Goal: Communication & Community: Answer question/provide support

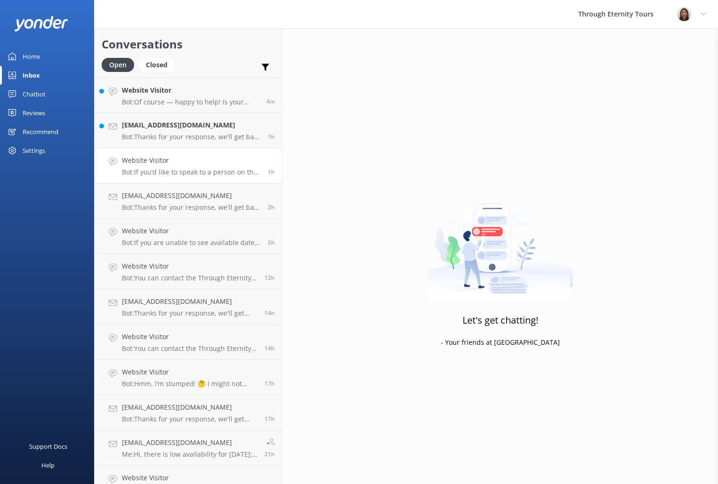
click at [193, 152] on link "Website Visitor Bot: If you’d like to speak to a person on the Through Eternity…" at bounding box center [188, 165] width 187 height 35
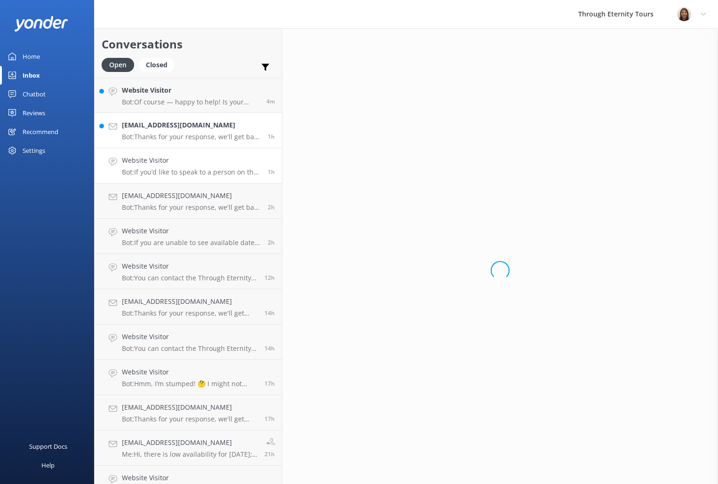
click at [196, 135] on p "Bot: Thanks for your response, we'll get back to you as soon as we can during o…" at bounding box center [191, 137] width 139 height 8
click at [211, 92] on h4 "Website Visitor" at bounding box center [190, 90] width 137 height 10
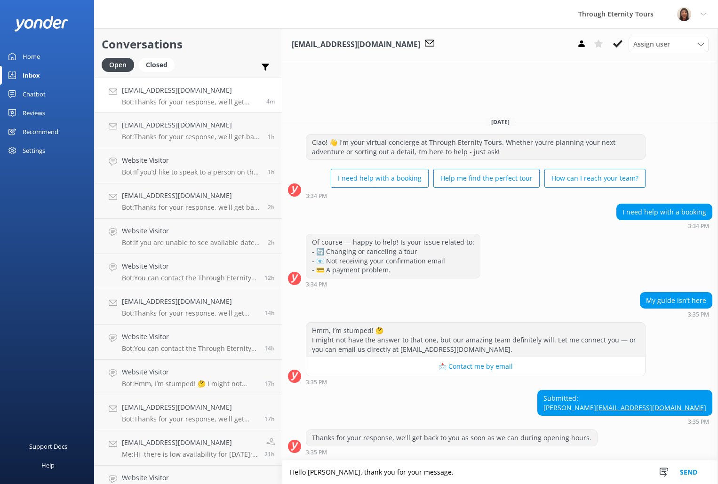
paste textarea "We have reached out to your guide and will provide you with a detailed descript…"
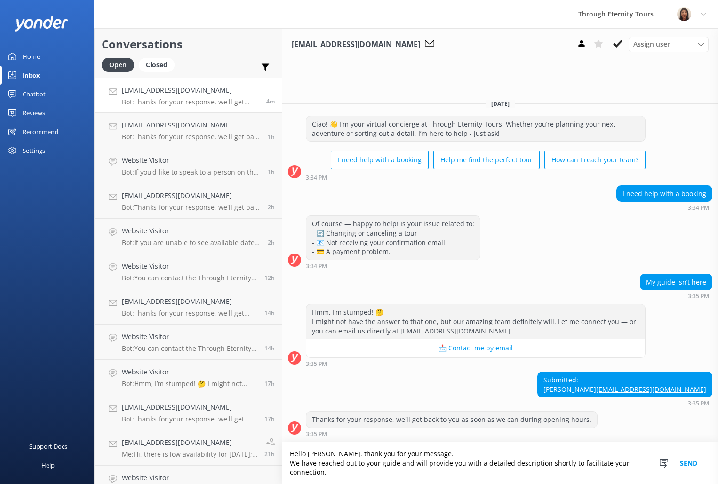
type textarea "Hello [PERSON_NAME]. thank you for your message. We have reached out to your gu…"
click at [683, 466] on button "Send" at bounding box center [688, 463] width 35 height 42
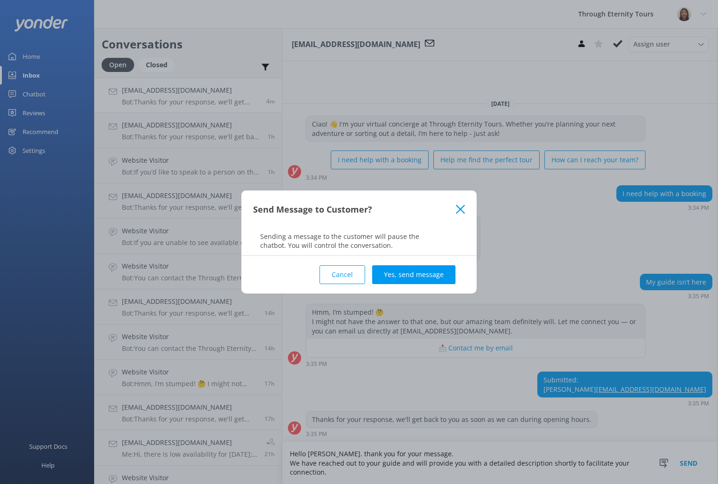
drag, startPoint x: 424, startPoint y: 281, endPoint x: 436, endPoint y: 292, distance: 16.4
click at [423, 281] on button "Yes, send message" at bounding box center [413, 274] width 83 height 19
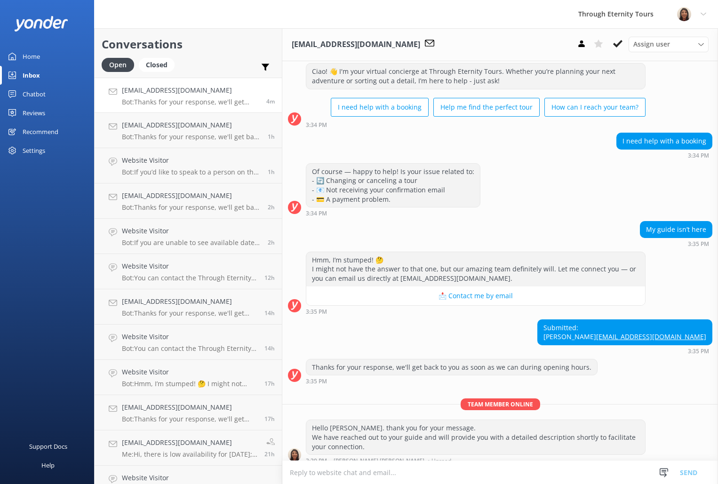
scroll to position [40, 0]
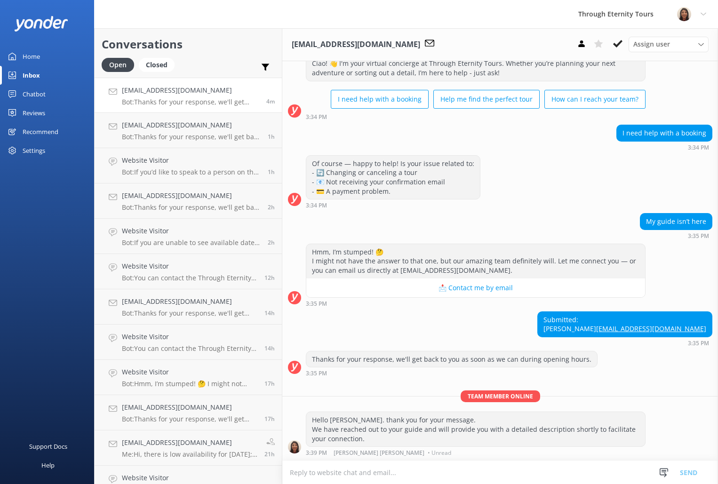
click at [422, 476] on textarea at bounding box center [500, 472] width 436 height 23
paste textarea "Sure: blue shorts, orange top; in the shadow of the obelisk"
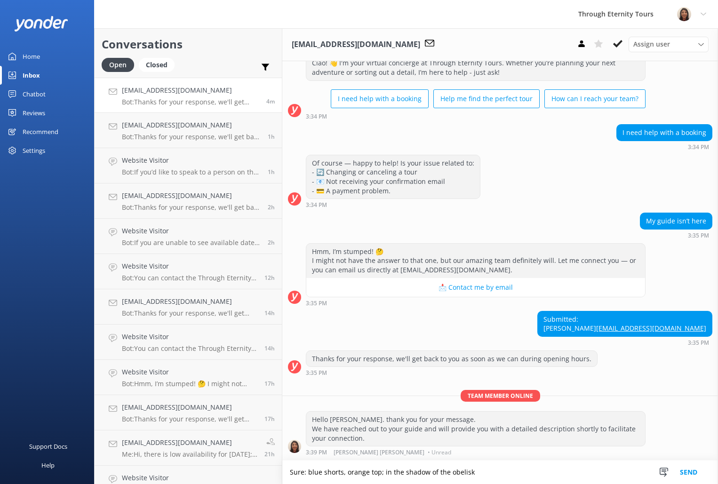
scroll to position [40, 0]
click at [285, 477] on textarea "Sure: blue shorts, orange top; in the shadow of the obelisk" at bounding box center [500, 473] width 436 height 24
click at [288, 475] on textarea "Sure: blue shorts, orange top; in the shadow of the obelisk" at bounding box center [500, 473] width 436 height 24
drag, startPoint x: 423, startPoint y: 473, endPoint x: 409, endPoint y: 474, distance: 13.7
click at [409, 474] on textarea "Please note that your guide is wearing Sure: blue shorts, orange top; in the sh…" at bounding box center [500, 473] width 436 height 24
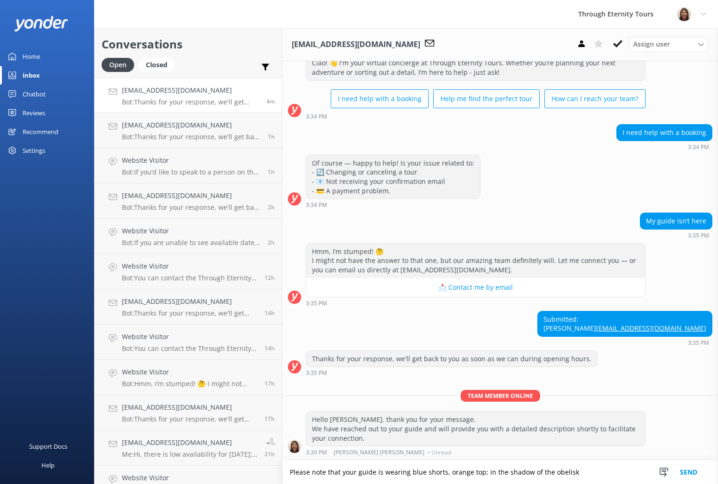
click at [453, 465] on textarea "Please note that your guide is wearing blue shorts, orange top; in the shadow o…" at bounding box center [500, 473] width 436 height 24
click at [445, 474] on textarea "Please note that your guide is wearing blue shorts, orange top; in the shadow o…" at bounding box center [500, 473] width 436 height 24
click at [503, 473] on textarea "Please note that your guide is wearing blue shorts and an orange top; in the sh…" at bounding box center [500, 473] width 436 height 24
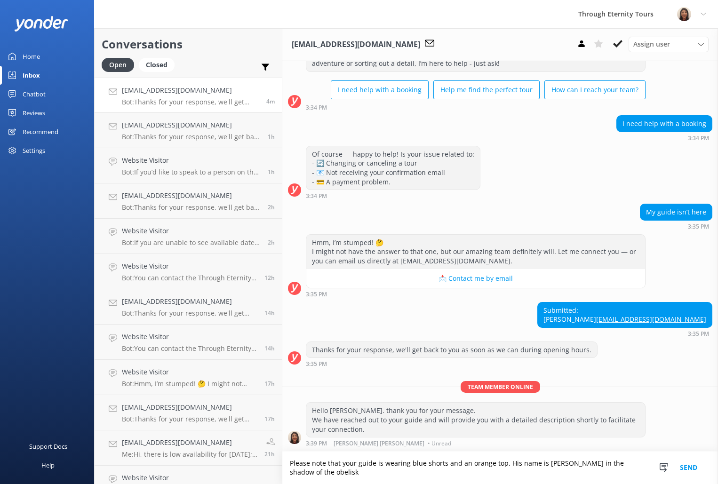
scroll to position [49, 0]
click at [447, 475] on textarea "Please note that your guide is wearing blue shorts and an orange top. His name …" at bounding box center [500, 468] width 436 height 32
type textarea "Please note that your guide is wearing blue shorts and an orange top. His name …"
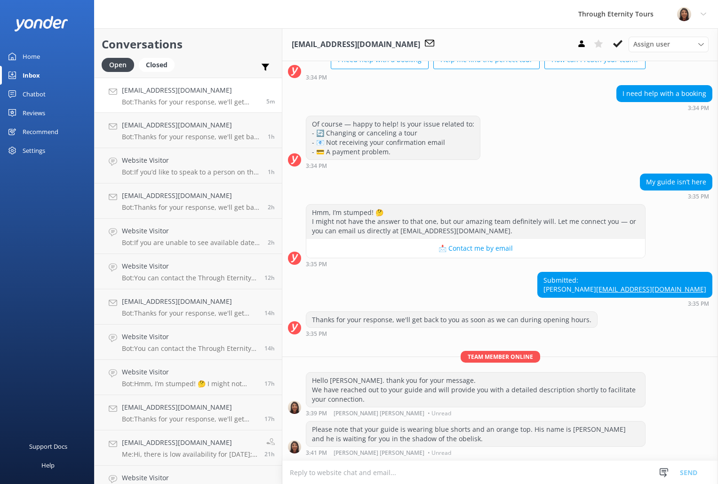
scroll to position [79, 0]
click at [402, 437] on div "Please note that your guide is wearing blue shorts and an orange top. His name …" at bounding box center [475, 434] width 339 height 25
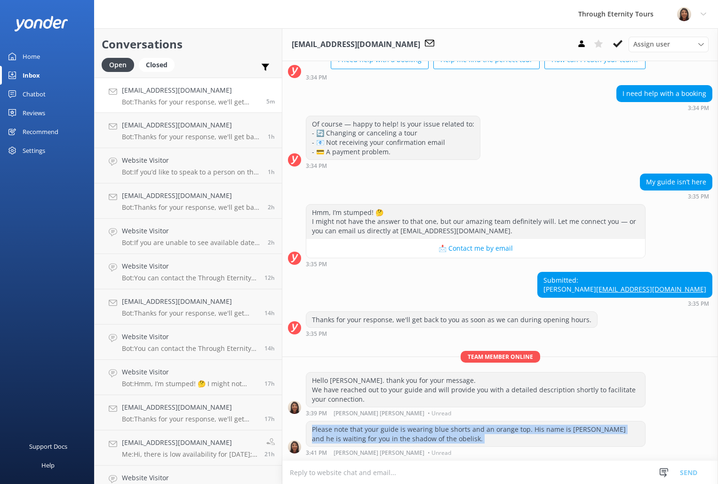
copy div "Please note that your guide is wearing blue shorts and an orange top. His name …"
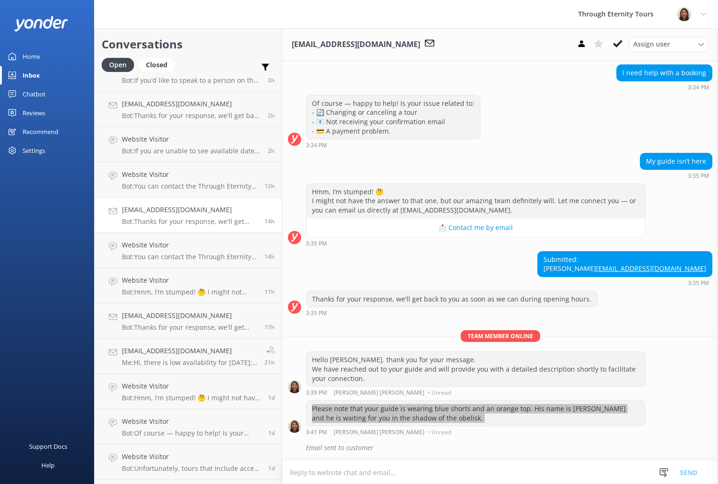
scroll to position [123, 0]
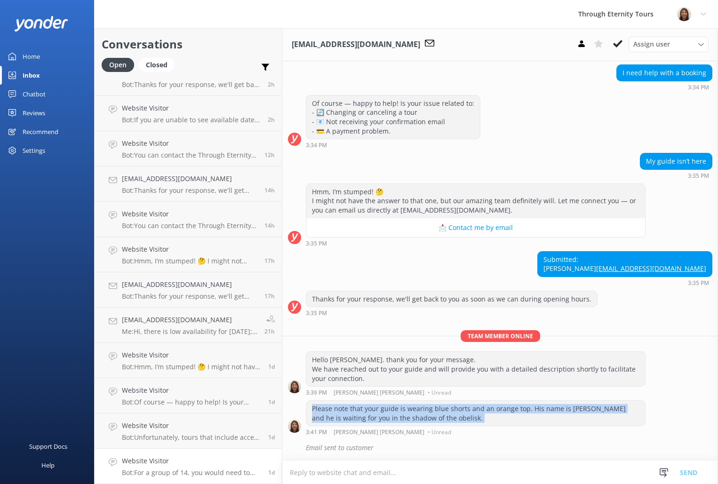
click at [186, 459] on h4 "Website Visitor" at bounding box center [191, 461] width 139 height 10
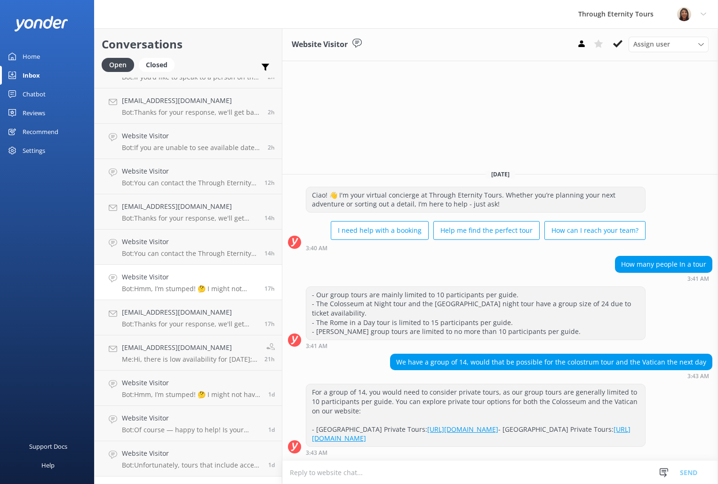
scroll to position [123, 0]
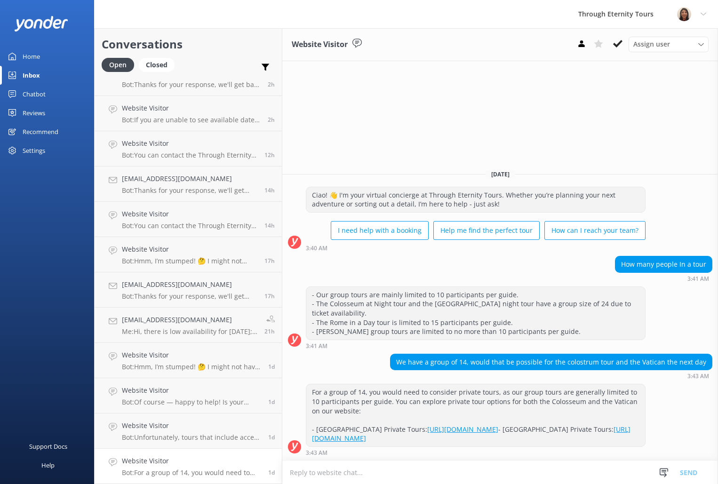
click at [48, 51] on link "Home" at bounding box center [47, 56] width 94 height 19
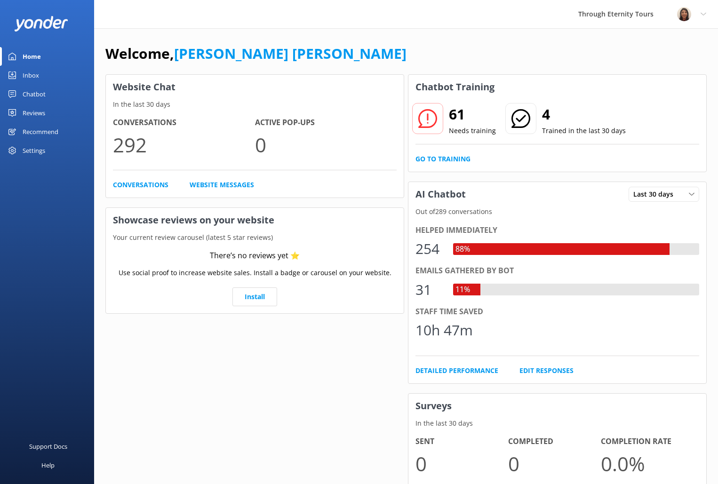
click at [37, 75] on div "Inbox" at bounding box center [31, 75] width 16 height 19
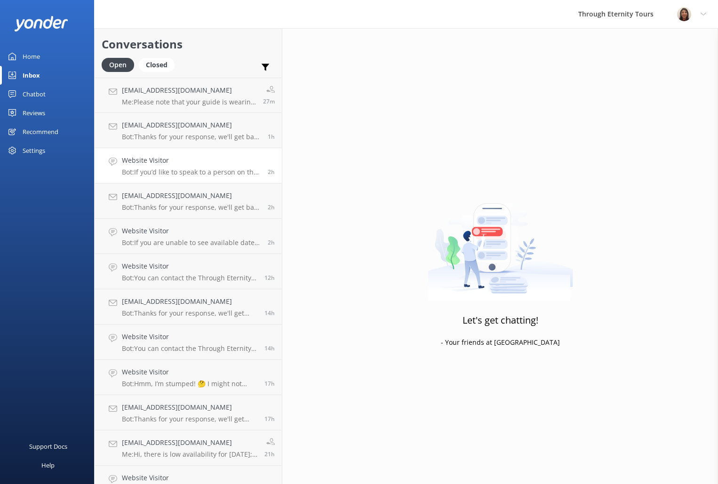
scroll to position [123, 0]
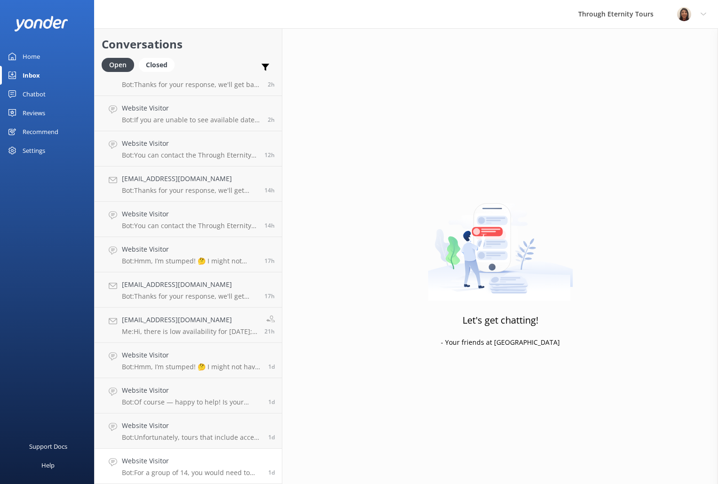
click at [233, 456] on h4 "Website Visitor" at bounding box center [191, 461] width 139 height 10
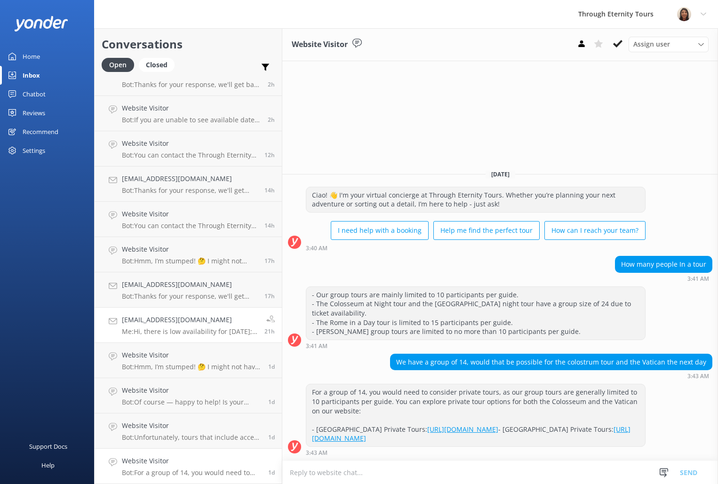
click at [211, 325] on h4 "[EMAIL_ADDRESS][DOMAIN_NAME]" at bounding box center [190, 320] width 136 height 10
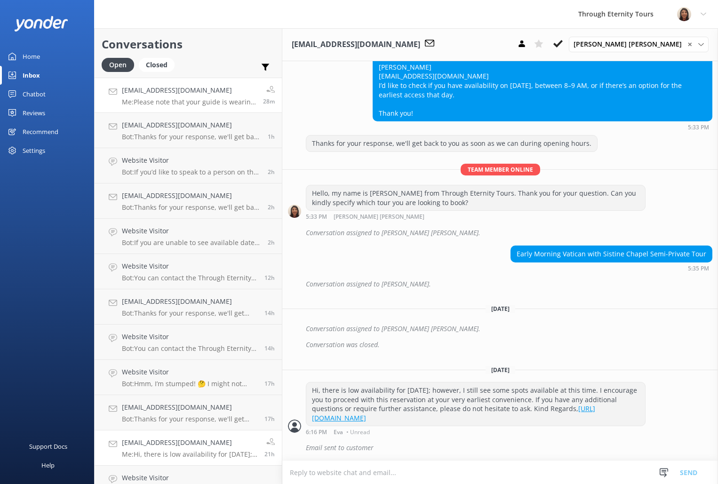
click at [194, 87] on h4 "[EMAIL_ADDRESS][DOMAIN_NAME]" at bounding box center [189, 90] width 134 height 10
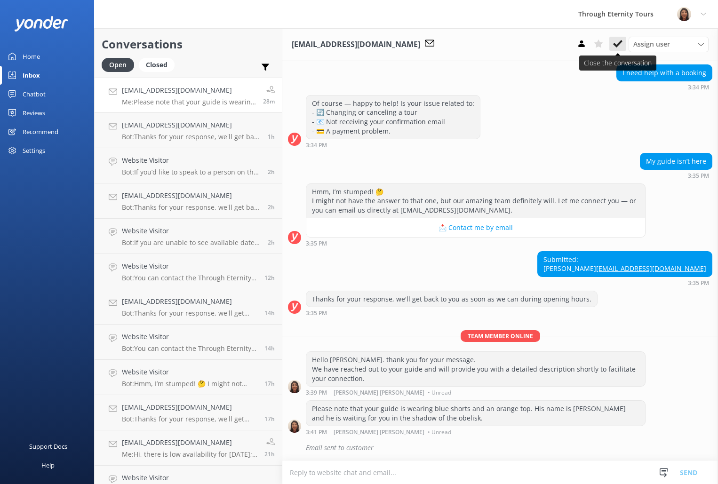
click at [617, 47] on icon at bounding box center [617, 43] width 9 height 9
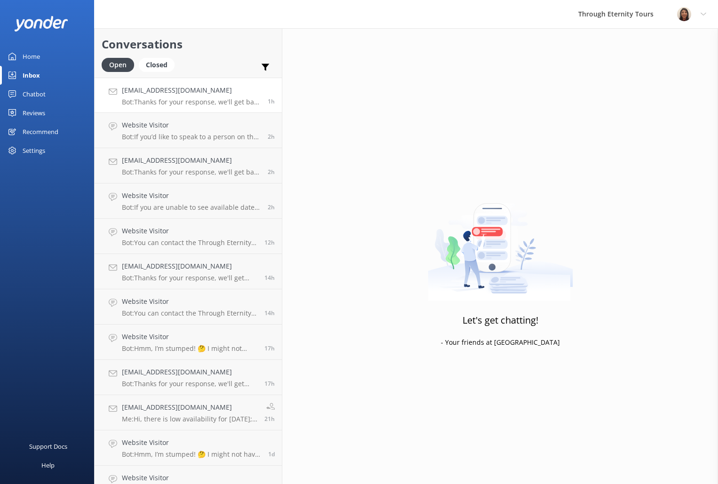
click at [208, 107] on link "[EMAIL_ADDRESS][DOMAIN_NAME] Bot: Thanks for your response, we'll get back to y…" at bounding box center [188, 95] width 187 height 35
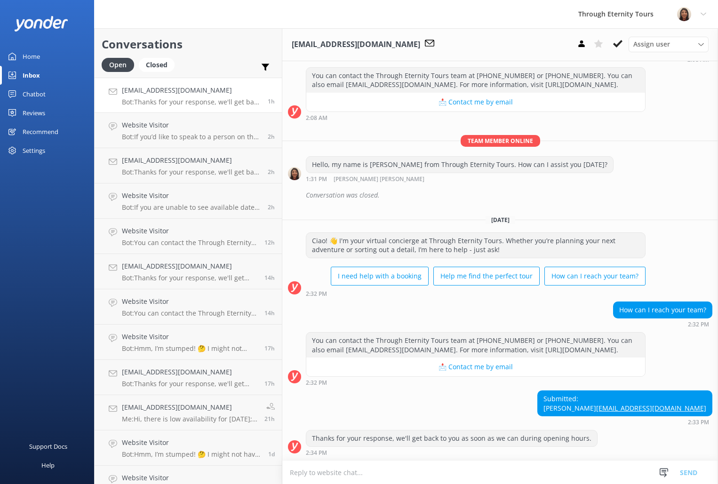
scroll to position [145, 0]
click at [178, 131] on div "Website Visitor Bot: If you’d like to speak to a person on the Through Eternity…" at bounding box center [191, 130] width 139 height 21
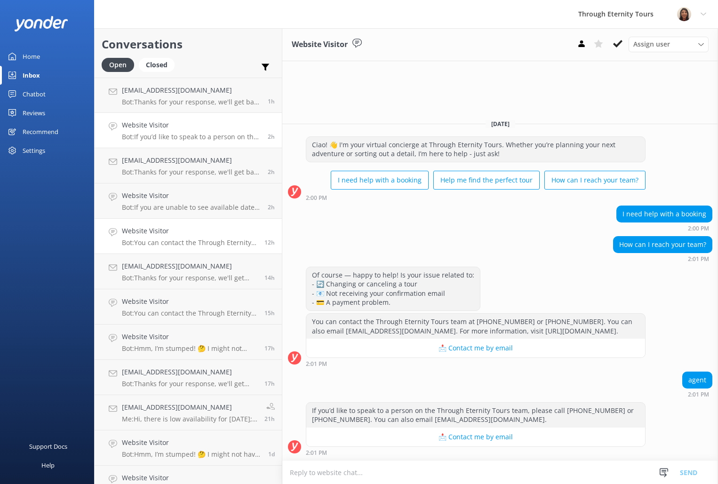
scroll to position [26, 0]
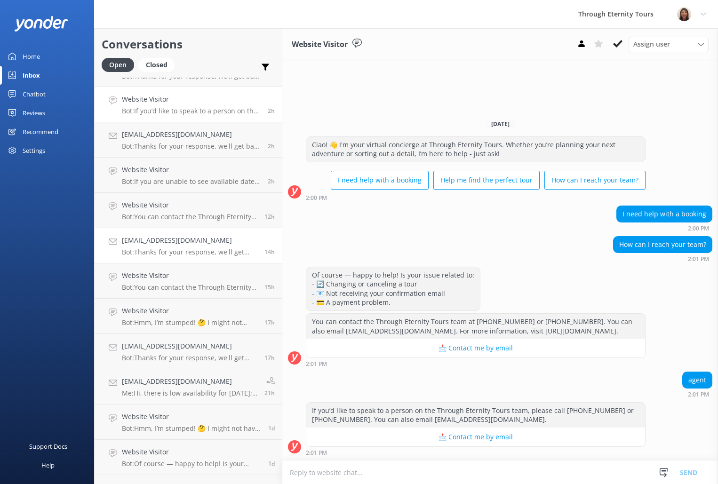
click at [174, 248] on p "Bot: Thanks for your response, we'll get back to you as soon as we can during o…" at bounding box center [190, 252] width 136 height 8
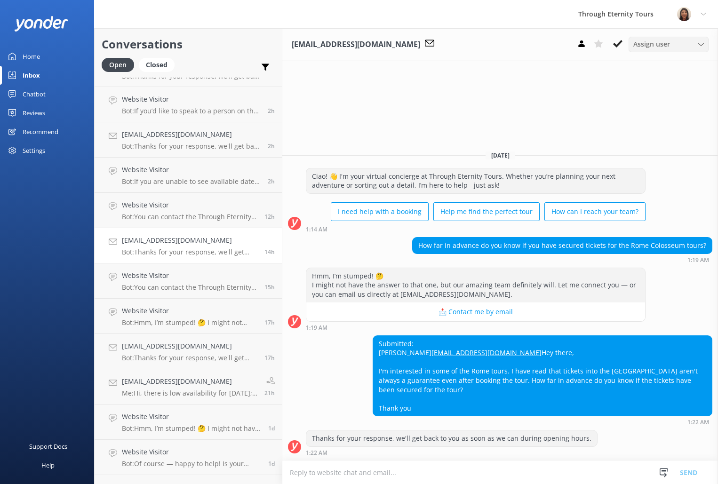
click at [654, 46] on span "Assign user" at bounding box center [652, 44] width 37 height 10
click at [544, 99] on div "[EMAIL_ADDRESS][DOMAIN_NAME] Assign user [PERSON_NAME] [PERSON_NAME] [PERSON_NA…" at bounding box center [500, 256] width 436 height 456
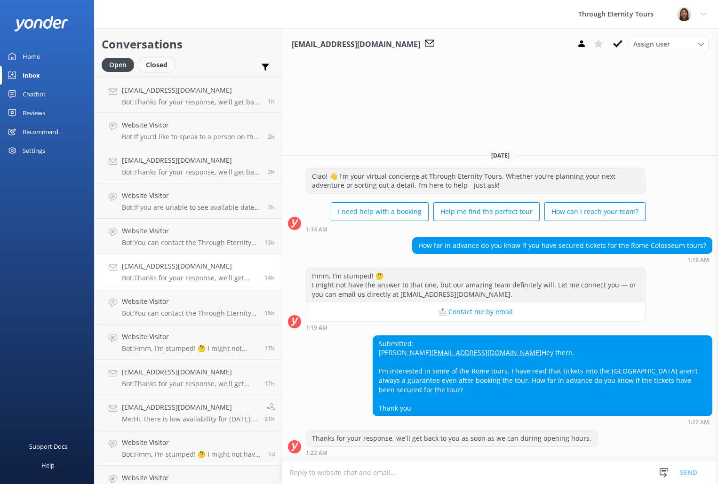
click at [161, 70] on div "Closed" at bounding box center [157, 65] width 36 height 14
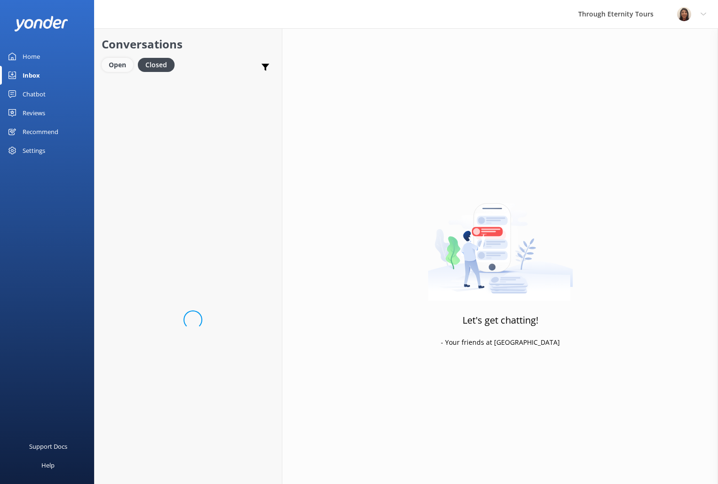
click at [112, 67] on div "Open" at bounding box center [118, 65] width 32 height 14
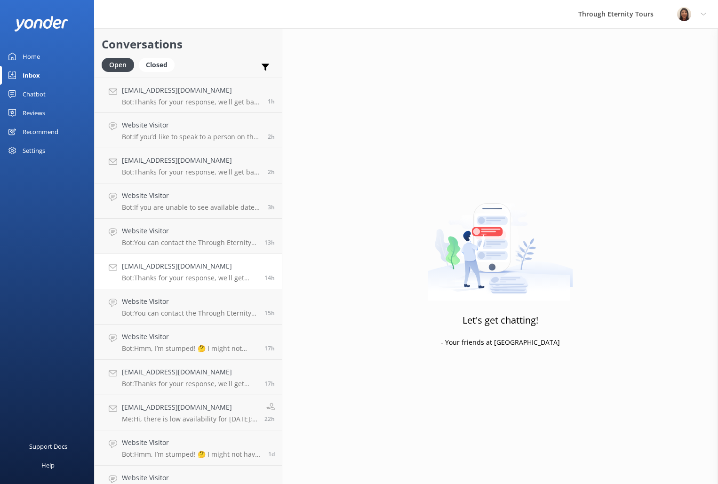
scroll to position [88, 0]
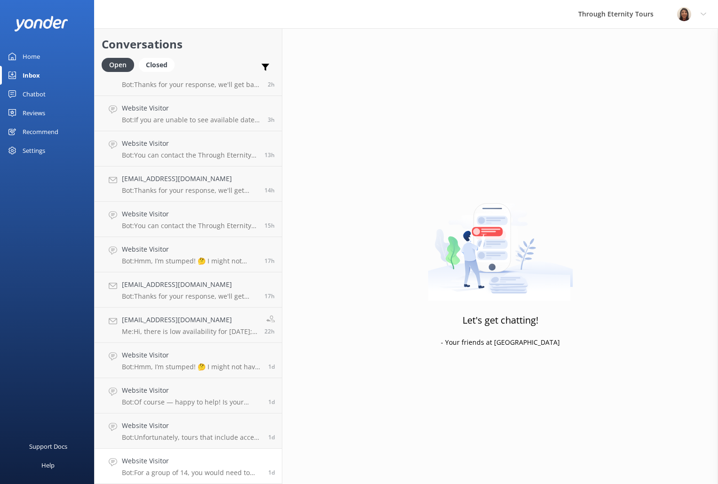
drag, startPoint x: 157, startPoint y: 464, endPoint x: 154, endPoint y: 469, distance: 6.1
click at [157, 464] on h4 "Website Visitor" at bounding box center [191, 461] width 139 height 10
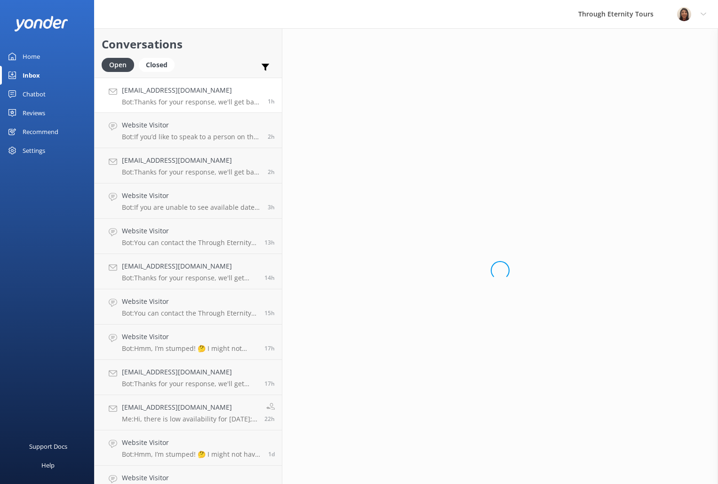
click at [140, 99] on p "Bot: Thanks for your response, we'll get back to you as soon as we can during o…" at bounding box center [191, 102] width 139 height 8
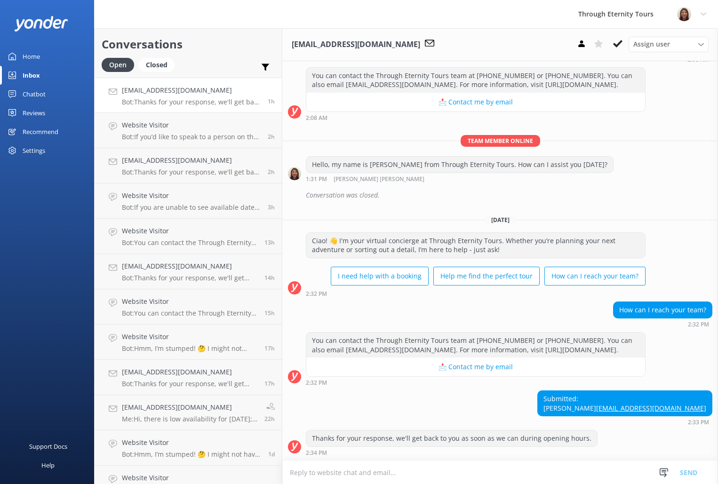
scroll to position [145, 0]
copy link "[EMAIL_ADDRESS][DOMAIN_NAME]"
drag, startPoint x: 583, startPoint y: 391, endPoint x: 600, endPoint y: 396, distance: 17.6
click at [583, 391] on div "Submitted: [PERSON_NAME] [EMAIL_ADDRESS][DOMAIN_NAME] 2:33 PM" at bounding box center [500, 408] width 436 height 35
click at [441, 479] on textarea at bounding box center [500, 472] width 436 height 23
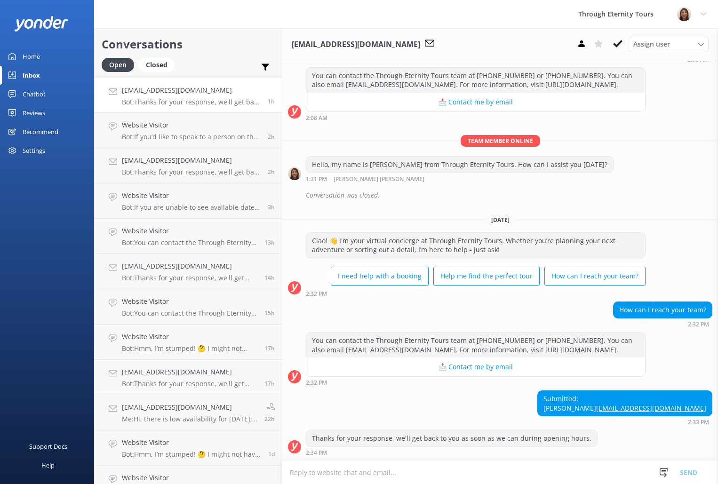
paste textarea "Hello, my name is [PERSON_NAME] from Through Eternity Tours. How can I assist y…"
type textarea "Hello, my name is [PERSON_NAME] from Through Eternity Tours. How can I assist y…"
click at [691, 476] on button "Send" at bounding box center [688, 473] width 35 height 24
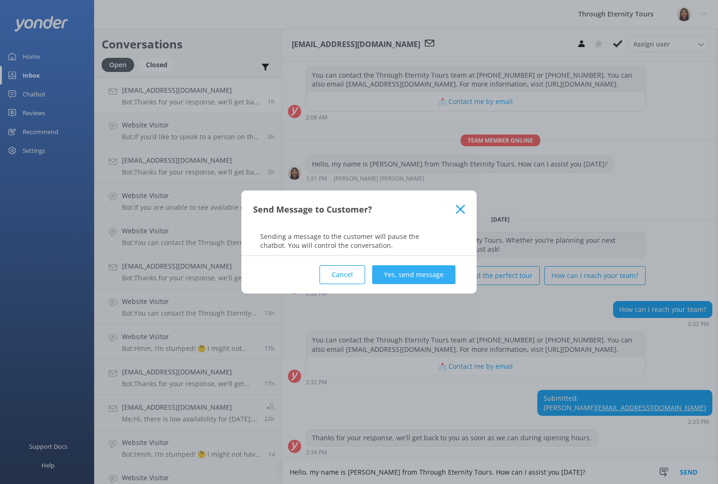
click at [423, 283] on button "Yes, send message" at bounding box center [413, 274] width 83 height 19
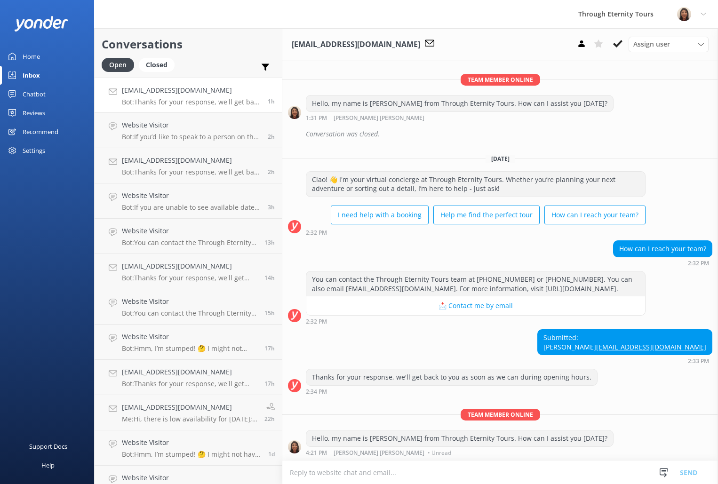
scroll to position [206, 0]
click at [645, 48] on span "Assign user" at bounding box center [652, 44] width 37 height 10
click at [665, 127] on link "[PERSON_NAME] [PERSON_NAME]" at bounding box center [671, 126] width 84 height 29
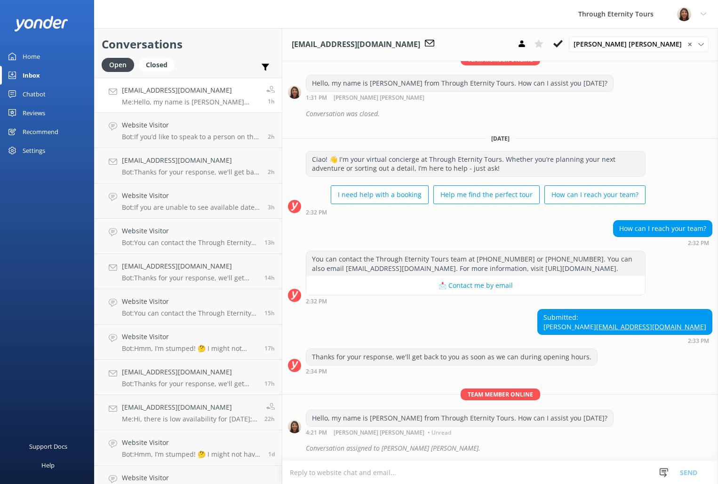
scroll to position [227, 0]
drag, startPoint x: 336, startPoint y: 449, endPoint x: 448, endPoint y: 452, distance: 111.6
click at [448, 452] on div "Conversation assigned to [PERSON_NAME] [PERSON_NAME]." at bounding box center [509, 449] width 407 height 16
copy link "[EMAIL_ADDRESS][DOMAIN_NAME]"
click at [249, 89] on h4 "[EMAIL_ADDRESS][DOMAIN_NAME]" at bounding box center [190, 90] width 137 height 10
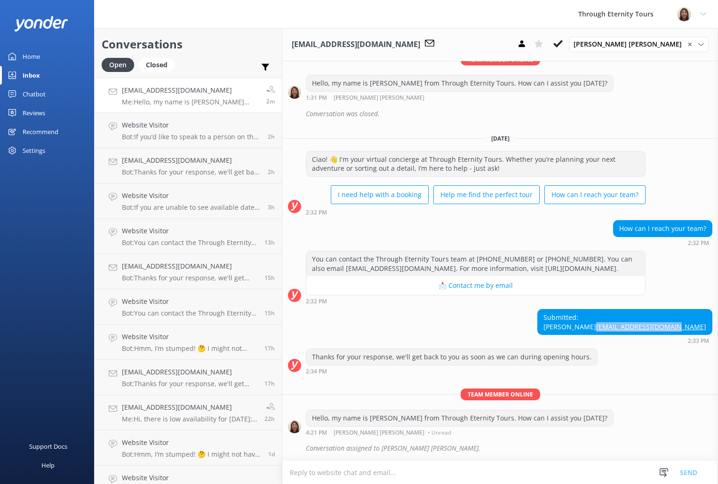
click at [563, 43] on use at bounding box center [558, 44] width 9 height 8
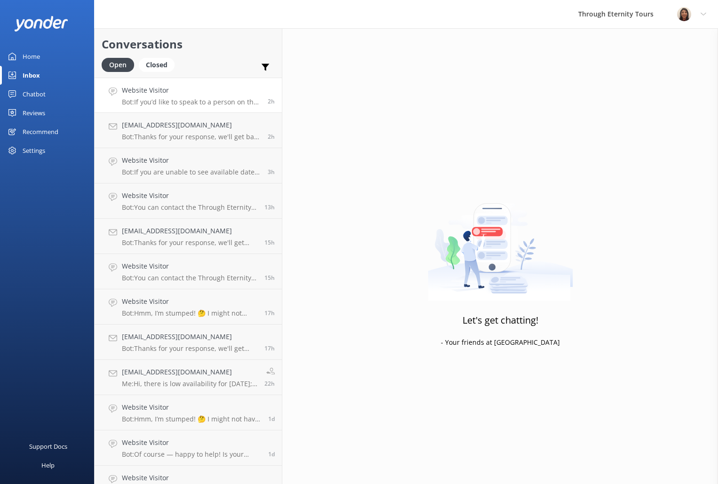
click at [153, 89] on h4 "Website Visitor" at bounding box center [191, 90] width 139 height 10
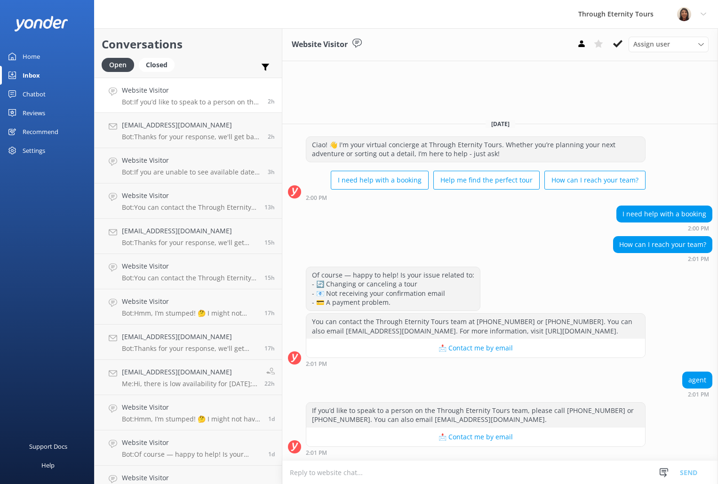
paste textarea "Hello, my name is [PERSON_NAME] from Through Eternity Tours. How can I assist y…"
type textarea "Hello, my name is [PERSON_NAME] from Through Eternity Tours. How can I assist y…"
click at [686, 477] on button "Send" at bounding box center [688, 473] width 35 height 24
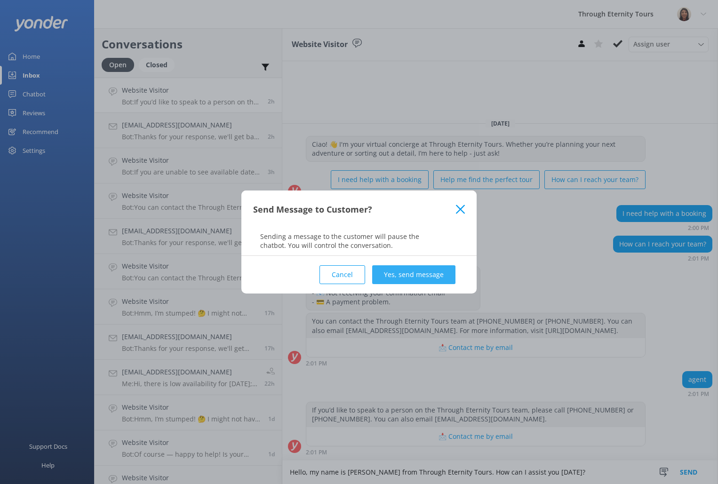
click at [410, 273] on button "Yes, send message" at bounding box center [413, 274] width 83 height 19
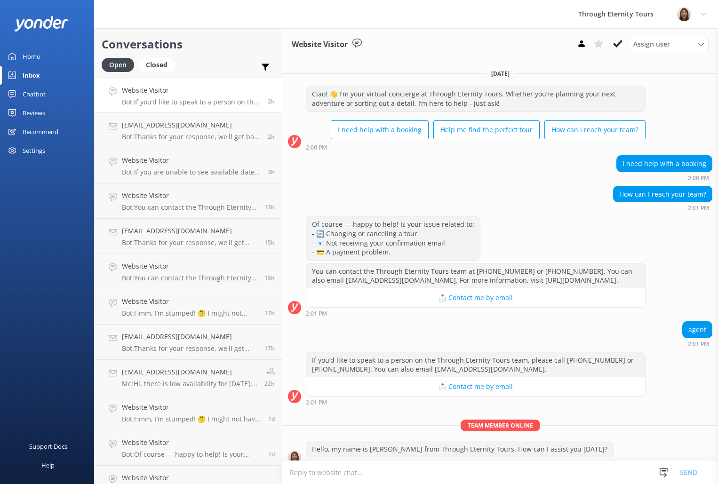
scroll to position [19, 0]
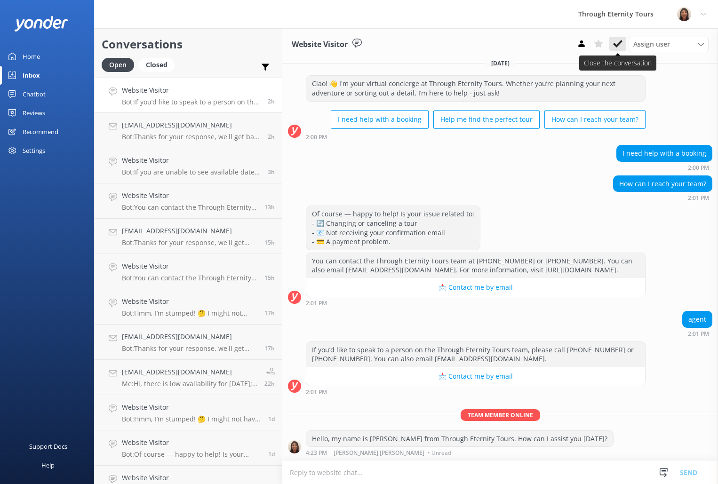
click at [621, 45] on icon at bounding box center [617, 43] width 9 height 9
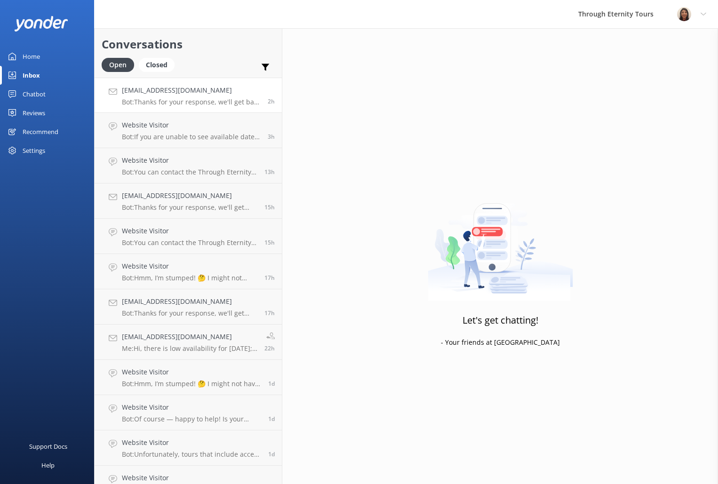
click at [157, 98] on p "Bot: Thanks for your response, we'll get back to you as soon as we can during o…" at bounding box center [191, 102] width 139 height 8
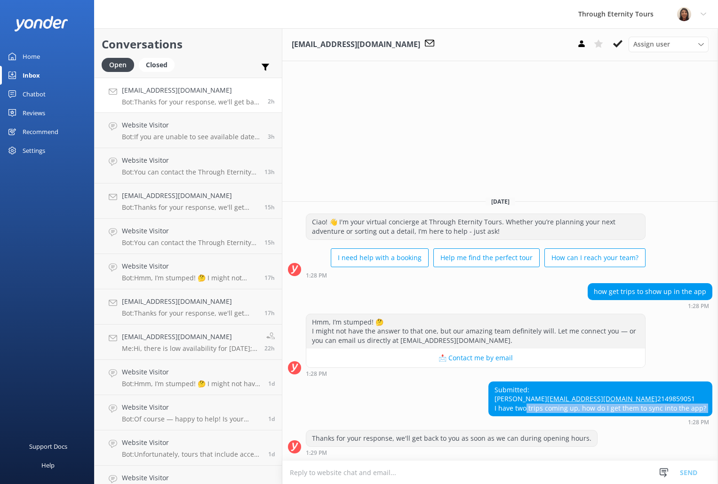
drag, startPoint x: 528, startPoint y: 409, endPoint x: 674, endPoint y: 419, distance: 146.2
click at [674, 419] on div "Submitted: [PERSON_NAME] [EMAIL_ADDRESS][DOMAIN_NAME] 2149859051 I have two tri…" at bounding box center [601, 404] width 224 height 44
click at [177, 126] on h4 "Website Visitor" at bounding box center [191, 125] width 139 height 10
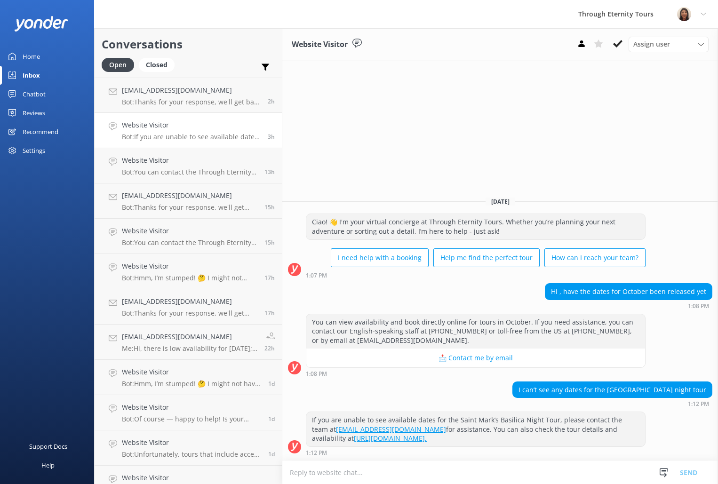
click at [423, 465] on textarea at bounding box center [500, 472] width 436 height 23
paste textarea "Currently, availability for October has not yet been released for our St. [PERS…"
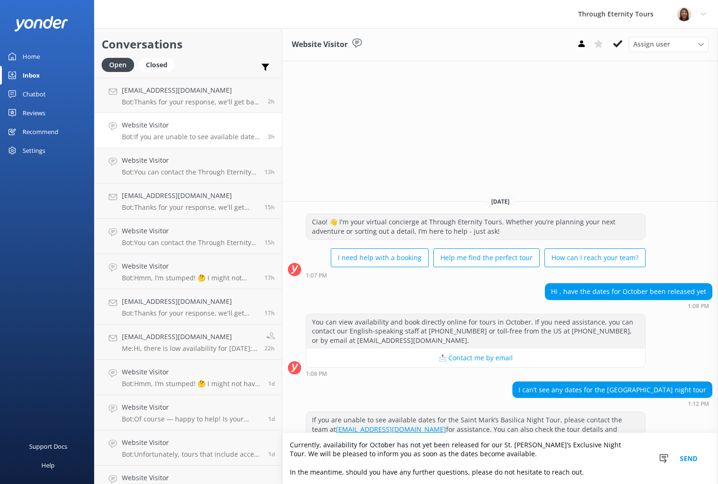
scroll to position [2, 0]
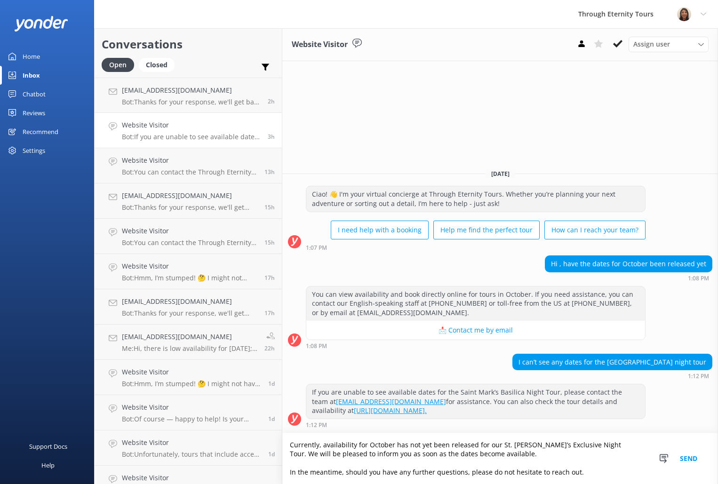
click at [285, 445] on textarea "Currently, availability for October has not yet been released for our St. [PERS…" at bounding box center [500, 458] width 436 height 51
paste textarea "Hello, my name is [PERSON_NAME] from Through Eternity Tours. How can I assist y…"
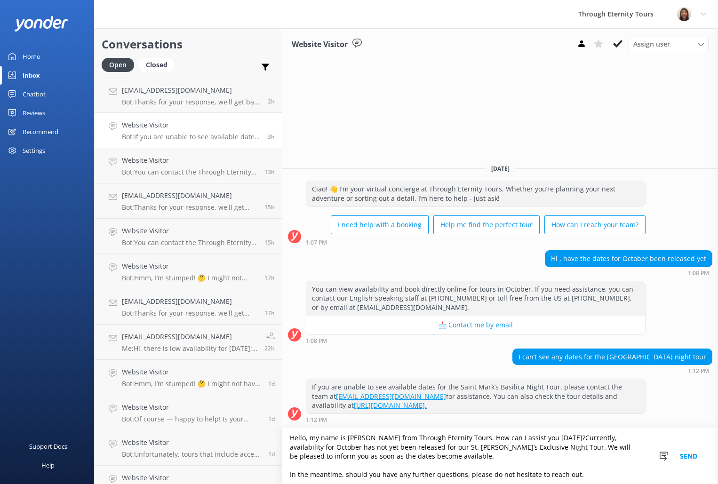
drag, startPoint x: 541, startPoint y: 439, endPoint x: 462, endPoint y: 439, distance: 79.5
click at [462, 439] on textarea "Hello, my name is [PERSON_NAME] from Through Eternity Tours. How can I assist y…" at bounding box center [500, 456] width 436 height 56
click at [353, 468] on textarea "Hello, my name is [PERSON_NAME] from Through Eternity Tours. Thank you for your…" at bounding box center [500, 456] width 436 height 56
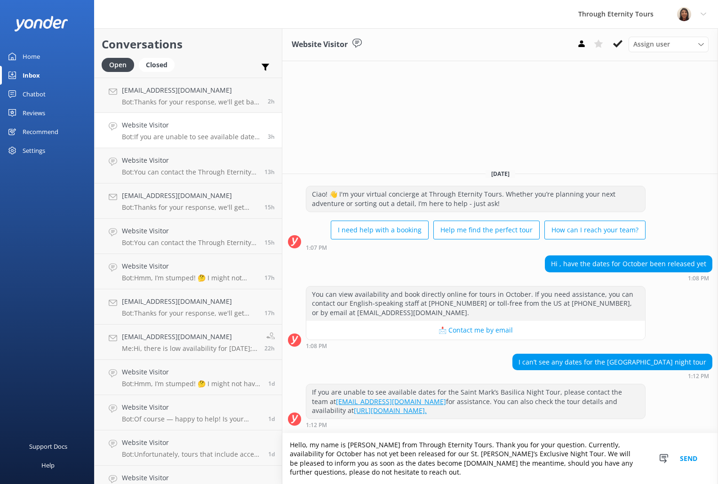
scroll to position [0, 0]
type textarea "Hello, my name is [PERSON_NAME] from Through Eternity Tours. Thank you for your…"
click at [683, 457] on button "Send" at bounding box center [688, 458] width 35 height 51
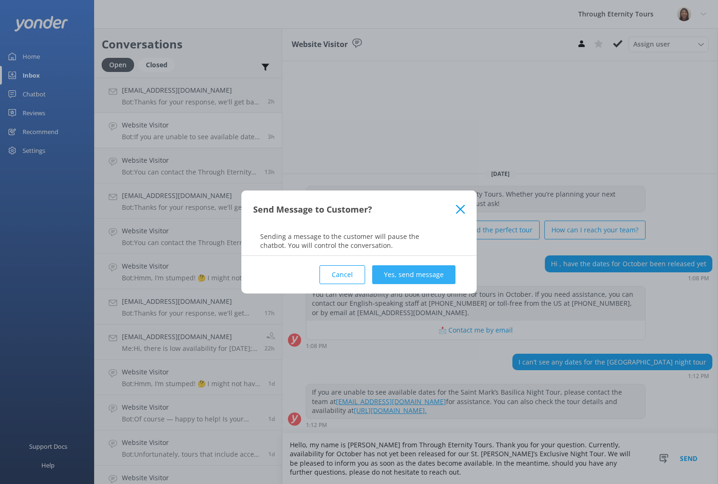
click at [414, 269] on button "Yes, send message" at bounding box center [413, 274] width 83 height 19
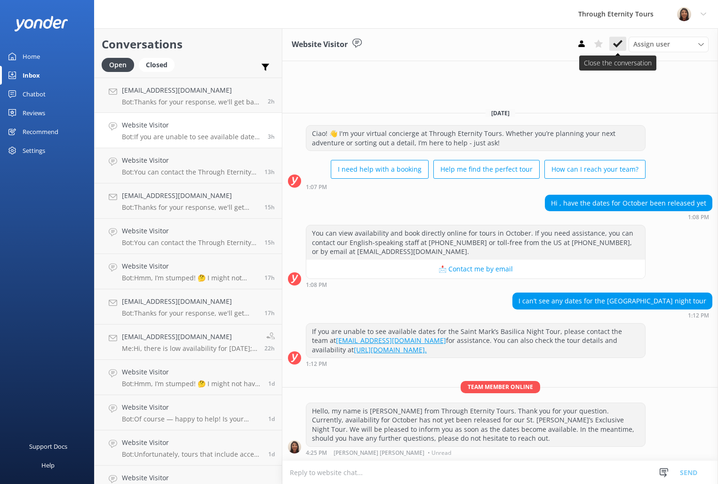
click at [622, 44] on icon at bounding box center [617, 43] width 9 height 9
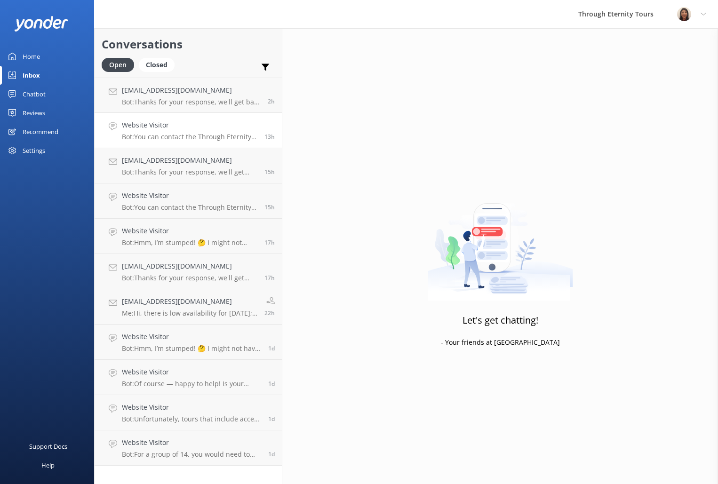
click at [202, 138] on p "Bot: You can contact the Through Eternity Tours team at [PHONE_NUMBER] or [PHON…" at bounding box center [190, 137] width 136 height 8
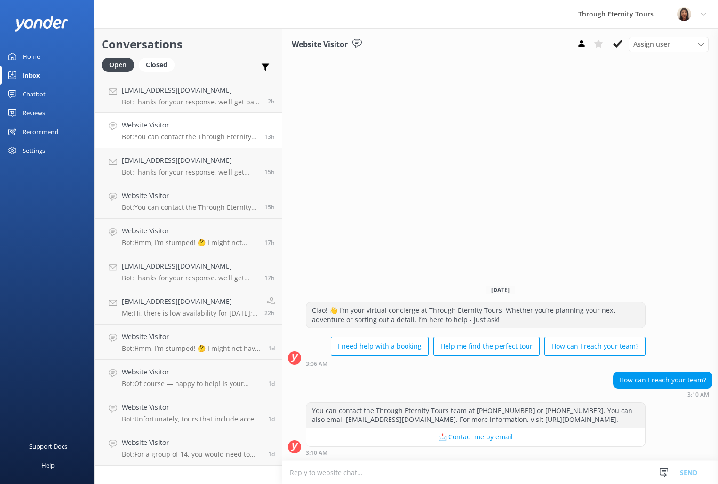
paste textarea "Hello, my name is [PERSON_NAME] from Through Eternity Tours. How can I assist y…"
type textarea "Hello, my name is [PERSON_NAME] from Through Eternity Tours. How can I assist y…"
click at [687, 473] on button "Send" at bounding box center [688, 473] width 35 height 24
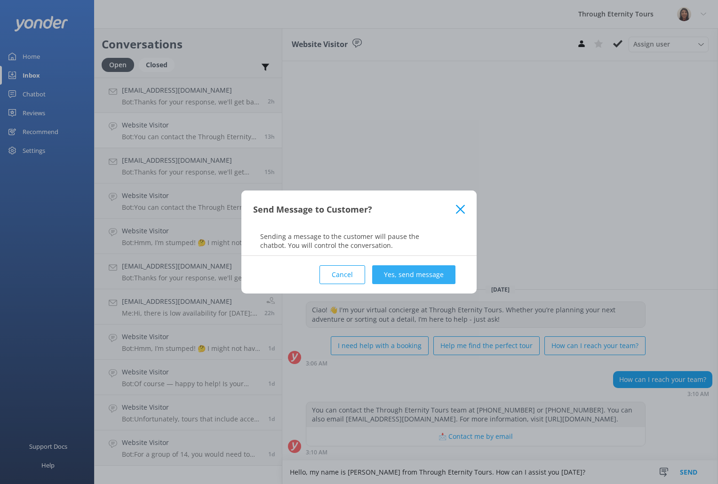
click at [421, 274] on button "Yes, send message" at bounding box center [413, 274] width 83 height 19
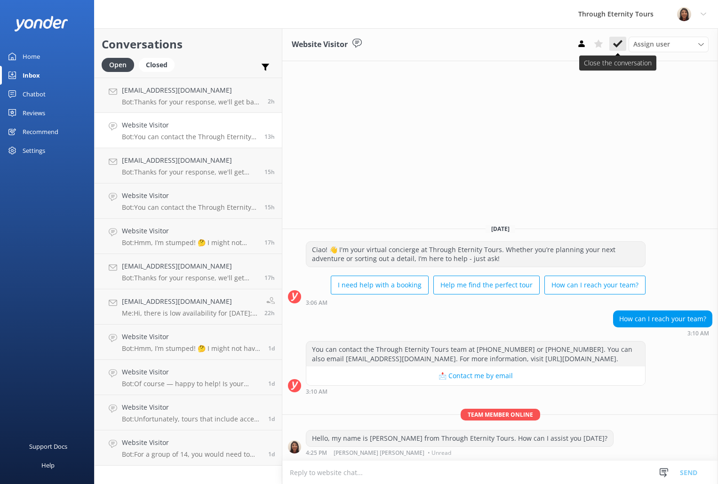
click at [616, 44] on use at bounding box center [617, 44] width 9 height 8
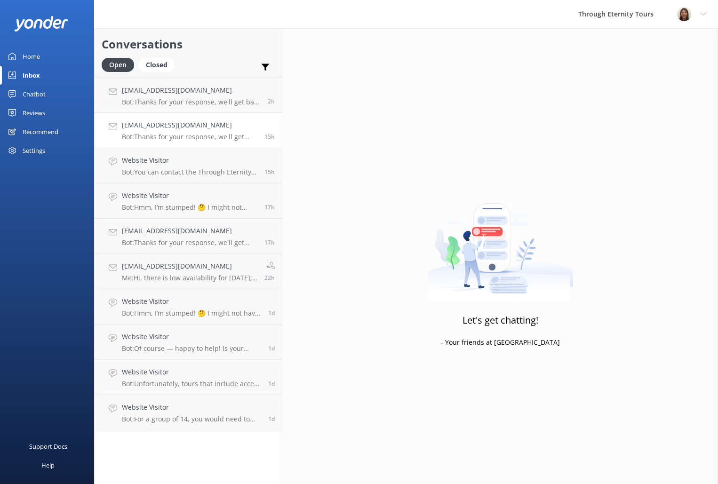
click at [190, 129] on h4 "[EMAIL_ADDRESS][DOMAIN_NAME]" at bounding box center [190, 125] width 136 height 10
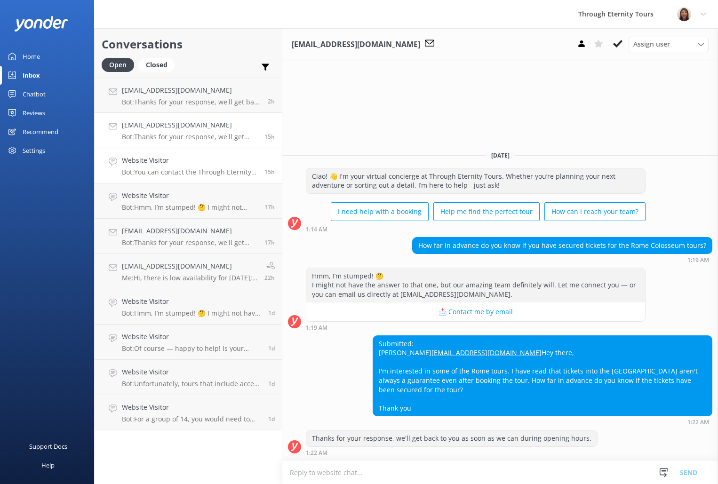
click at [200, 164] on h4 "Website Visitor" at bounding box center [190, 160] width 136 height 10
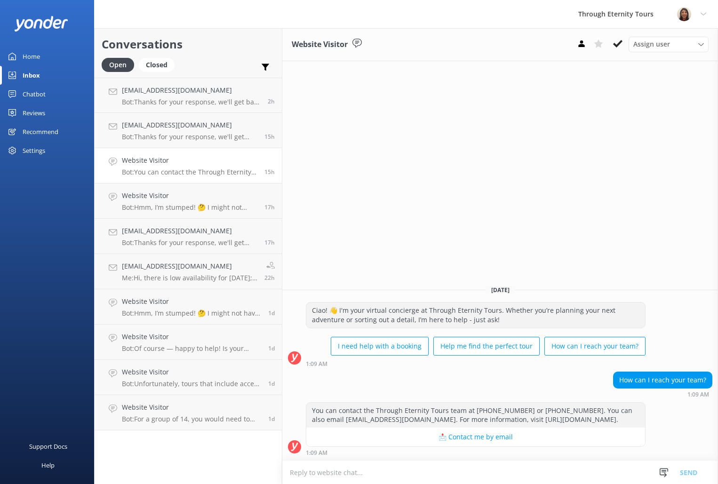
click at [552, 476] on textarea at bounding box center [500, 472] width 436 height 23
type textarea "Hello, my name is [PERSON_NAME] from Through Eternity Tours. How can I assist y…"
click at [647, 40] on span "Assign user" at bounding box center [652, 44] width 37 height 10
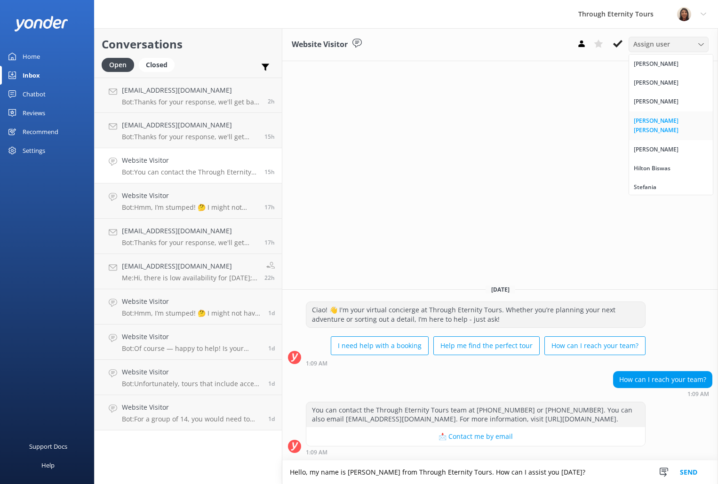
click at [676, 118] on div "[PERSON_NAME] [PERSON_NAME]" at bounding box center [671, 125] width 74 height 19
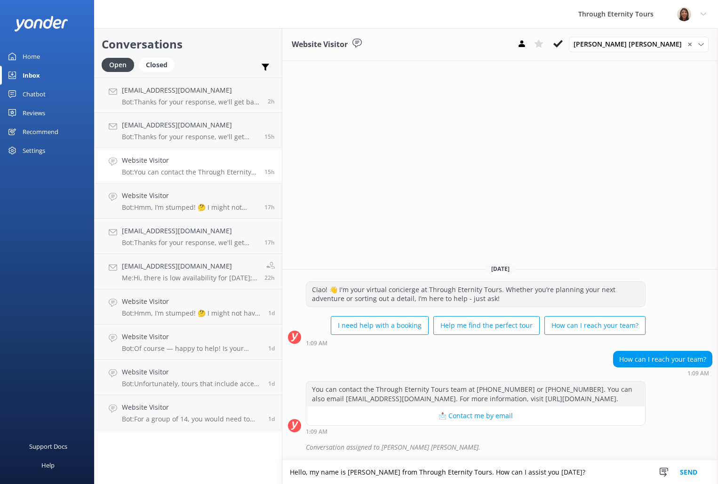
click at [685, 469] on button "Send" at bounding box center [688, 473] width 35 height 24
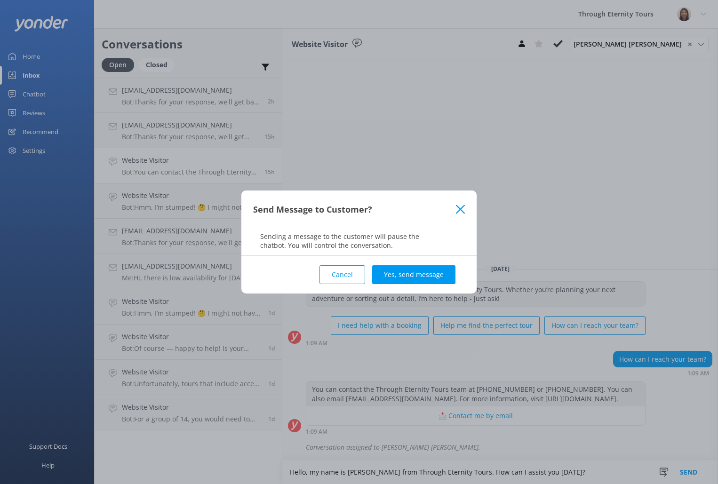
click at [440, 281] on button "Yes, send message" at bounding box center [413, 274] width 83 height 19
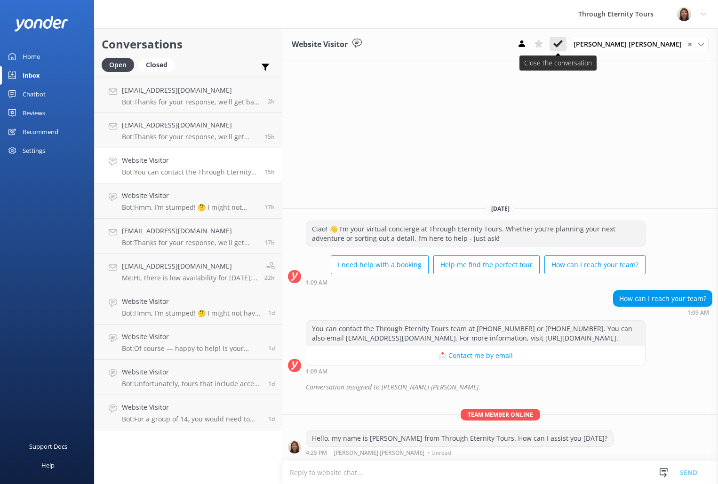
click at [563, 47] on icon at bounding box center [558, 43] width 9 height 9
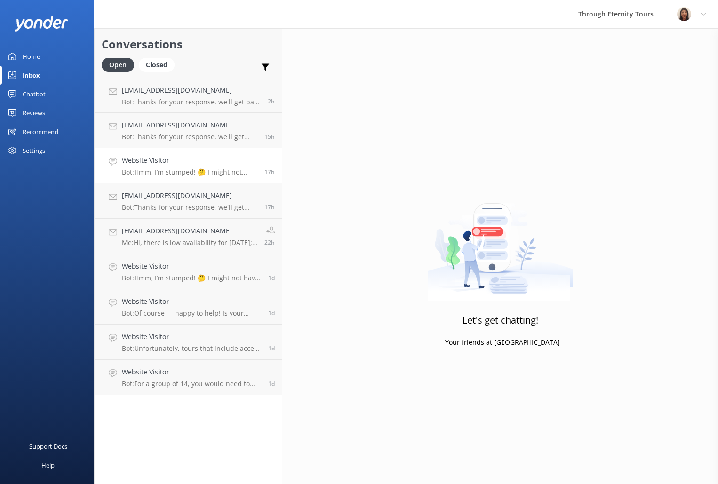
click at [184, 174] on p "Bot: Hmm, I’m stumped! 🤔 I might not have the answer to that one, but our amazi…" at bounding box center [190, 172] width 136 height 8
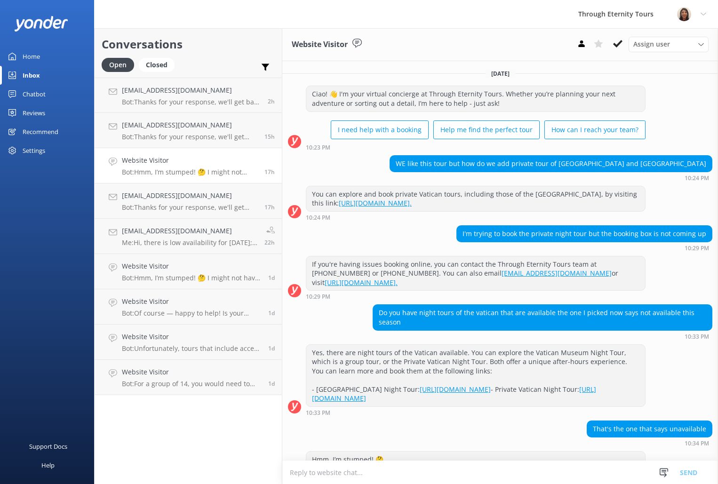
scroll to position [67, 0]
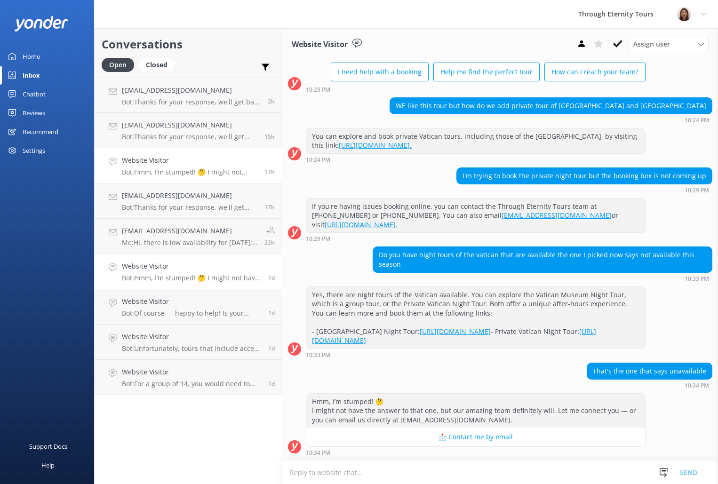
click at [188, 281] on p "Bot: Hmm, I’m stumped! 🤔 I might not have the answer to that one, but our amazi…" at bounding box center [191, 278] width 139 height 8
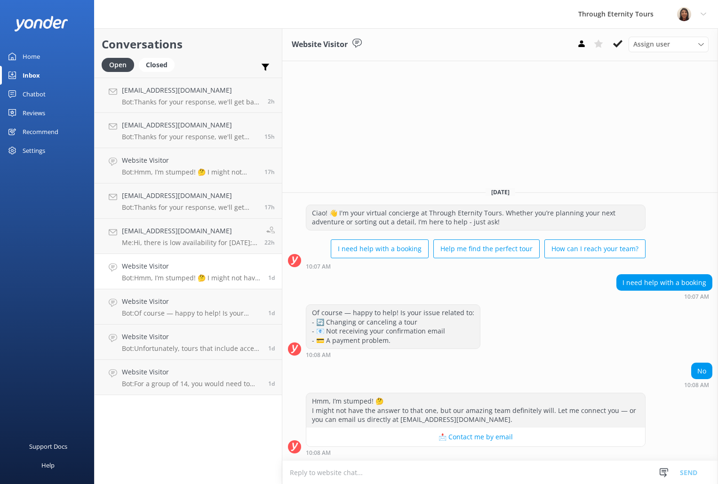
click at [546, 478] on textarea at bounding box center [500, 472] width 436 height 23
type textarea "Hello, my name is [PERSON_NAME] from Through Eternity Tours. How can I assist y…"
click at [644, 37] on div "Assign user [PERSON_NAME] [PERSON_NAME] [PERSON_NAME] Nadya Oks [PERSON_NAME] […" at bounding box center [669, 44] width 80 height 15
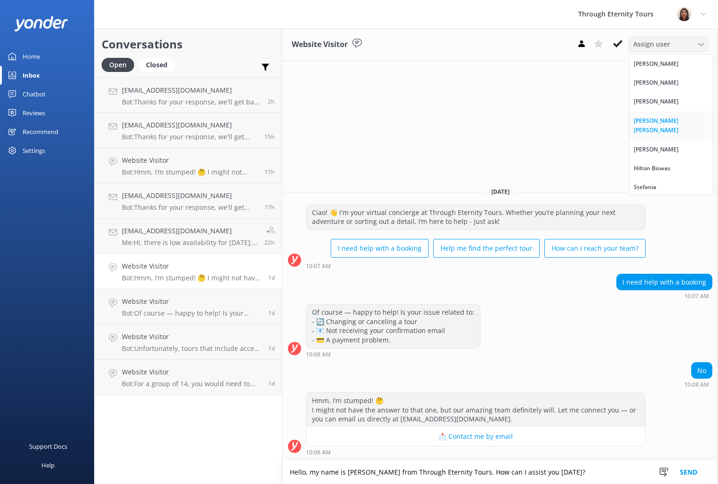
click at [647, 119] on div "[PERSON_NAME] [PERSON_NAME]" at bounding box center [671, 125] width 74 height 19
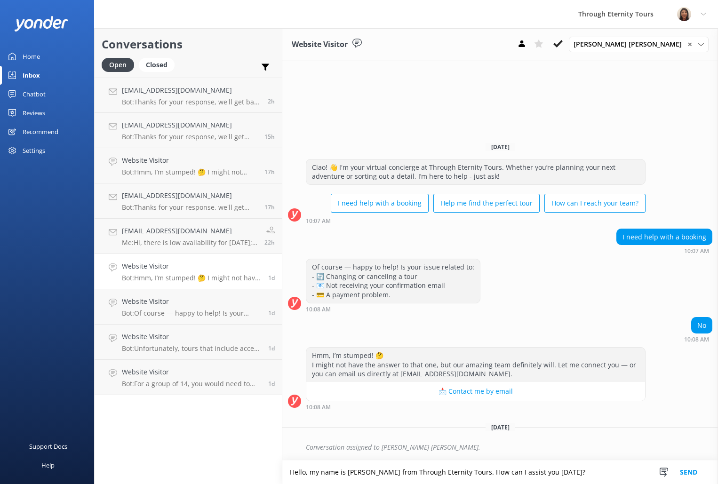
click at [689, 468] on button "Send" at bounding box center [688, 473] width 35 height 24
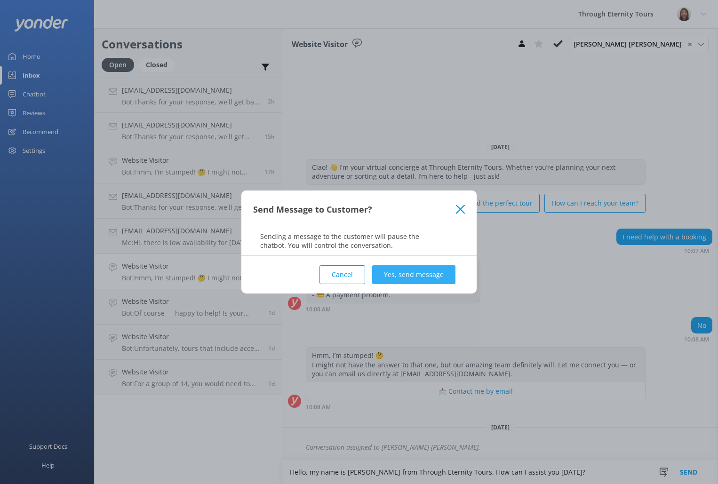
click at [420, 281] on button "Yes, send message" at bounding box center [413, 274] width 83 height 19
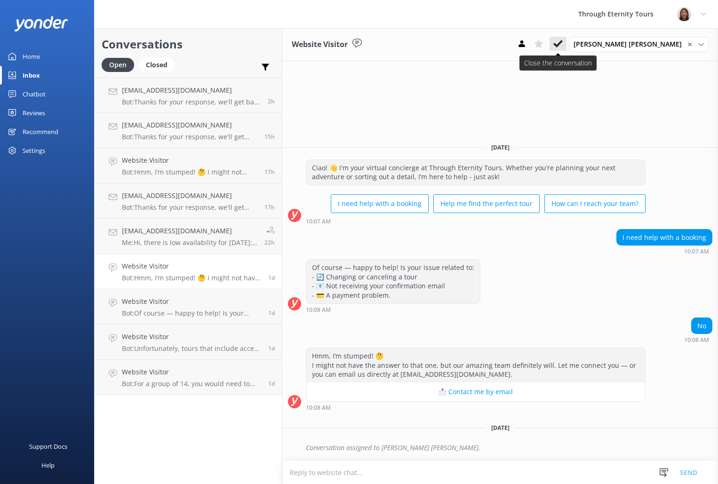
drag, startPoint x: 613, startPoint y: 36, endPoint x: 608, endPoint y: 44, distance: 9.3
click at [613, 36] on div "Website Visitor [PERSON_NAME] [PERSON_NAME] ✕ [PERSON_NAME] [PERSON_NAME] [PERS…" at bounding box center [500, 44] width 436 height 33
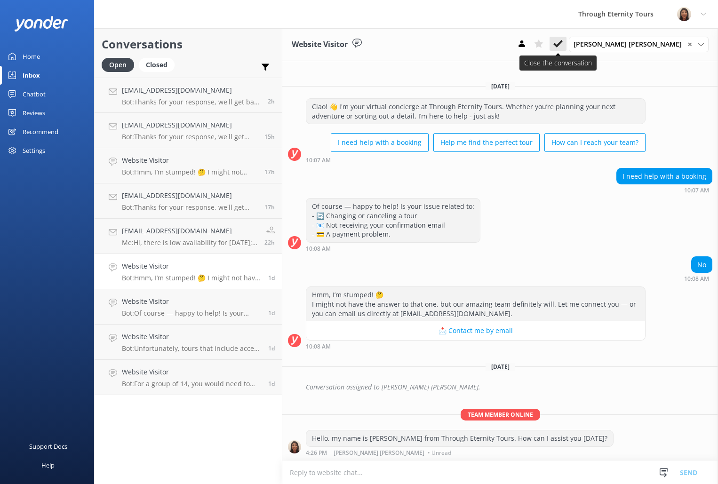
click at [563, 46] on use at bounding box center [558, 44] width 9 height 8
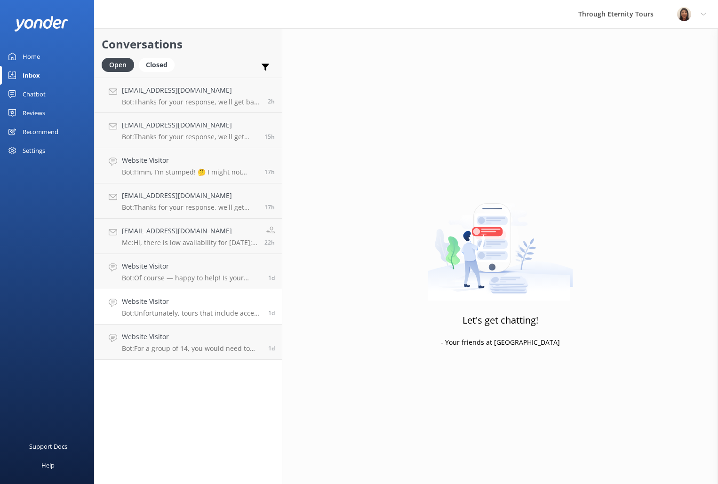
click at [170, 305] on h4 "Website Visitor" at bounding box center [191, 302] width 139 height 10
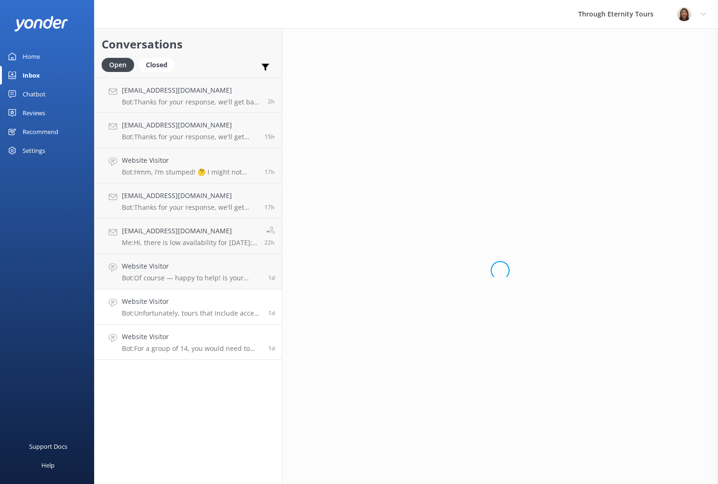
click at [179, 351] on p "Bot: For a group of 14, you would need to consider private tours, as our group …" at bounding box center [191, 349] width 139 height 8
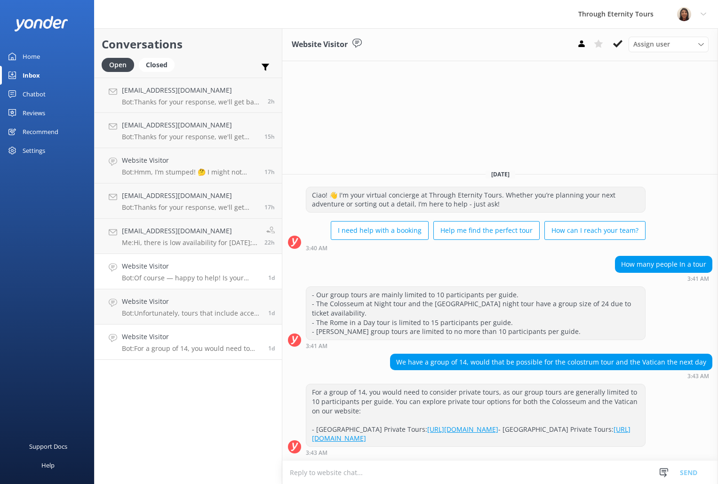
click at [186, 264] on h4 "Website Visitor" at bounding box center [191, 266] width 139 height 10
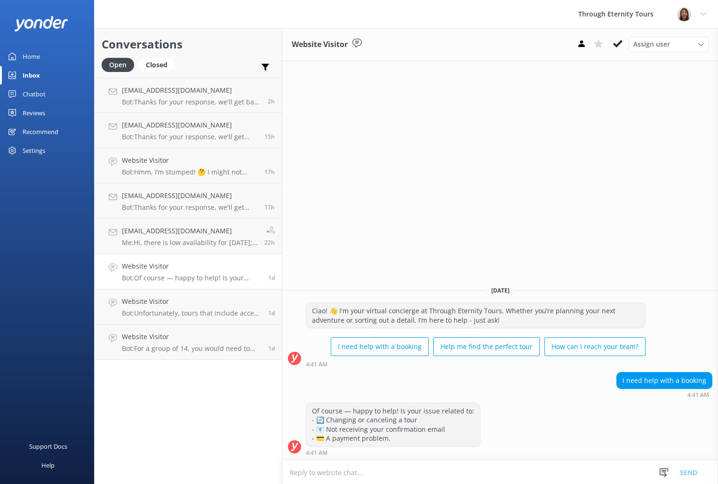
click at [441, 471] on textarea at bounding box center [500, 472] width 436 height 23
type textarea "Hello, my name is [PERSON_NAME] from Through Eternity Tours. How can I assist y…"
click at [645, 44] on span "Assign user" at bounding box center [652, 44] width 37 height 10
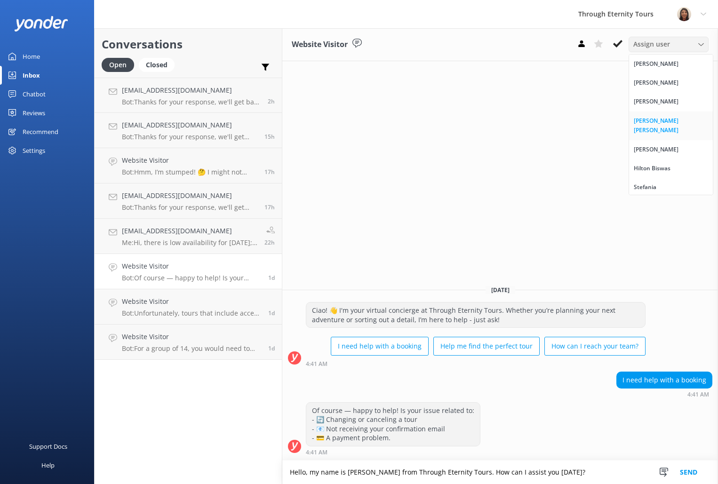
click at [661, 118] on div "[PERSON_NAME] [PERSON_NAME]" at bounding box center [671, 125] width 74 height 19
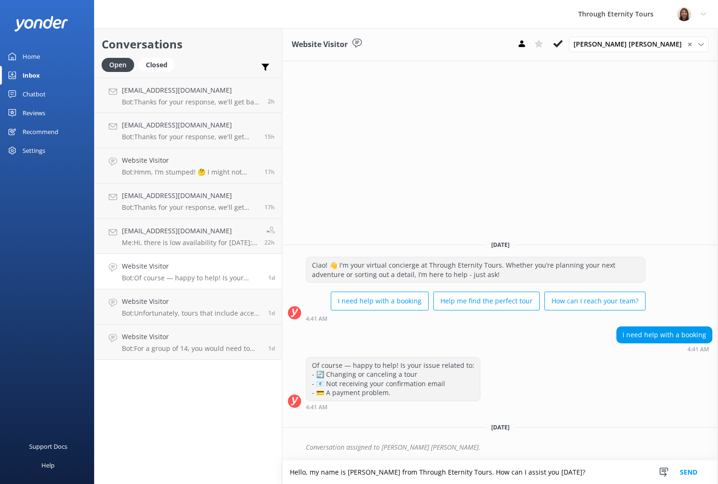
click at [689, 473] on button "Send" at bounding box center [688, 473] width 35 height 24
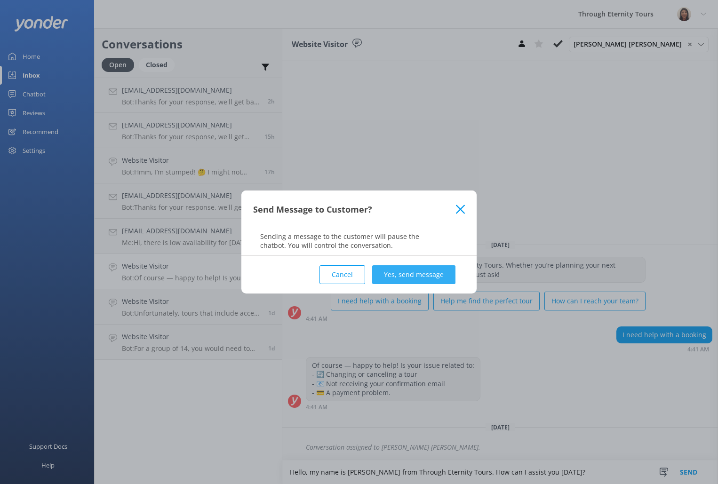
click at [404, 280] on button "Yes, send message" at bounding box center [413, 274] width 83 height 19
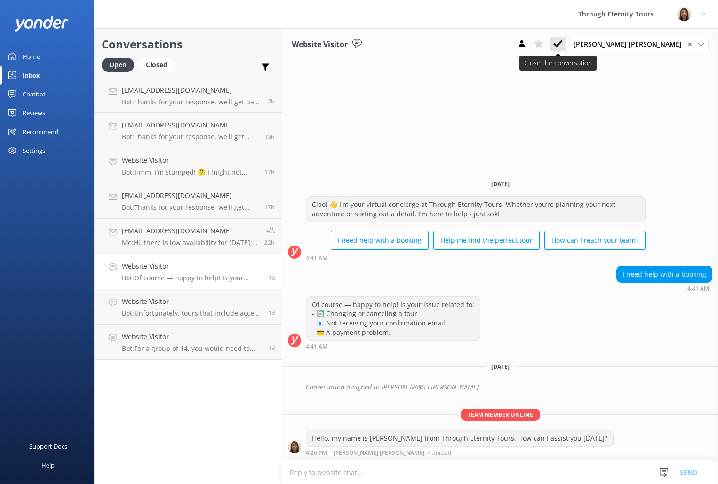
click at [567, 50] on button at bounding box center [558, 44] width 17 height 14
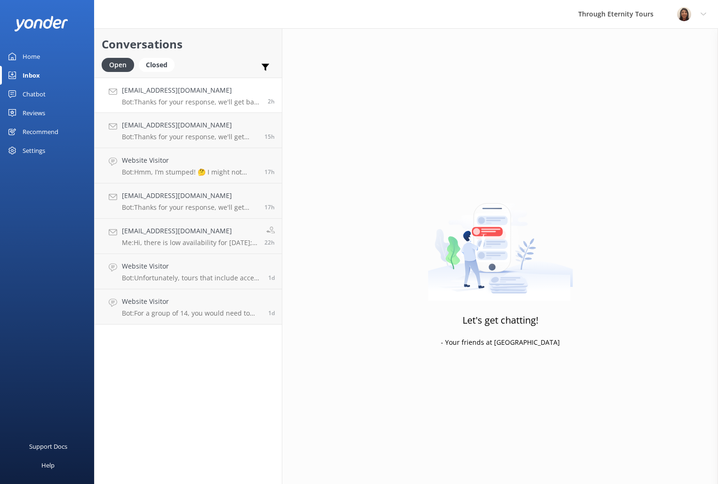
click at [160, 93] on h4 "[EMAIL_ADDRESS][DOMAIN_NAME]" at bounding box center [191, 90] width 139 height 10
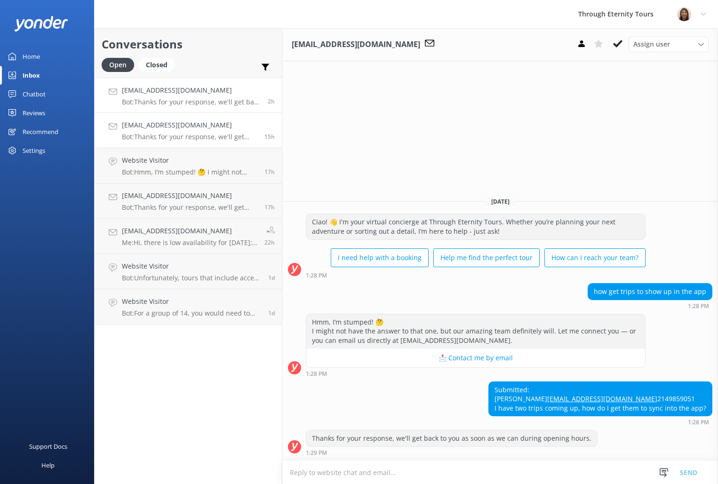
click at [163, 129] on h4 "[EMAIL_ADDRESS][DOMAIN_NAME]" at bounding box center [190, 125] width 136 height 10
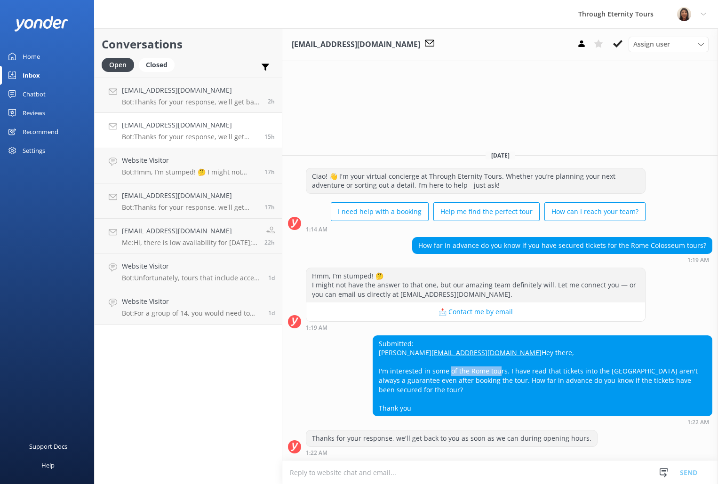
drag, startPoint x: 446, startPoint y: 369, endPoint x: 500, endPoint y: 385, distance: 56.0
click at [494, 377] on div "Submitted: [PERSON_NAME] [EMAIL_ADDRESS][DOMAIN_NAME] Hey there, I'm interested…" at bounding box center [542, 376] width 339 height 80
click at [510, 408] on div "Submitted: [PERSON_NAME] [EMAIL_ADDRESS][DOMAIN_NAME] Hey there, I'm interested…" at bounding box center [542, 376] width 339 height 80
drag, startPoint x: 464, startPoint y: 345, endPoint x: 356, endPoint y: 342, distance: 107.8
click at [356, 342] on div "Submitted: [PERSON_NAME] [EMAIL_ADDRESS][DOMAIN_NAME] Hey there, I'm interested…" at bounding box center [500, 381] width 436 height 90
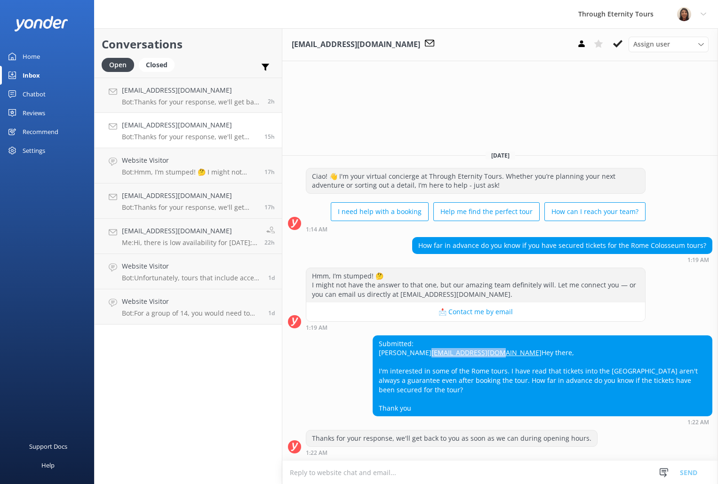
copy link "[EMAIL_ADDRESS][DOMAIN_NAME]"
click at [386, 336] on div "Submitted: [PERSON_NAME] [EMAIL_ADDRESS][DOMAIN_NAME] Hey there, I'm interested…" at bounding box center [542, 376] width 339 height 80
copy div "[PERSON_NAME]"
click at [499, 379] on div "Submitted: [PERSON_NAME] [EMAIL_ADDRESS][DOMAIN_NAME] Hey there, I'm interested…" at bounding box center [542, 376] width 339 height 80
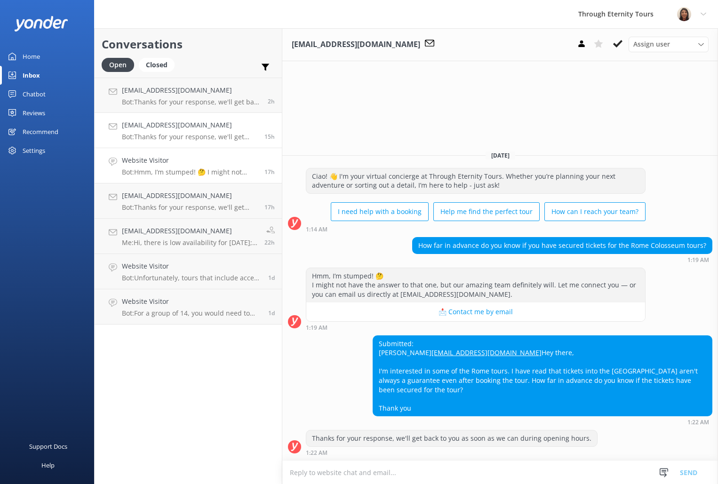
click at [205, 156] on h4 "Website Visitor" at bounding box center [190, 160] width 136 height 10
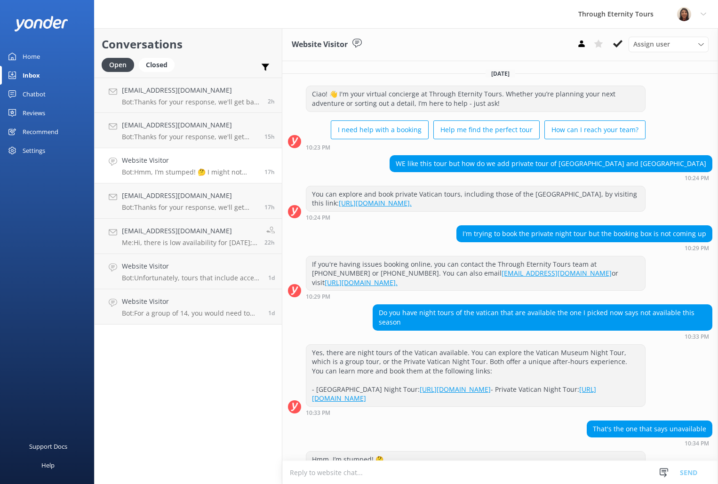
scroll to position [67, 0]
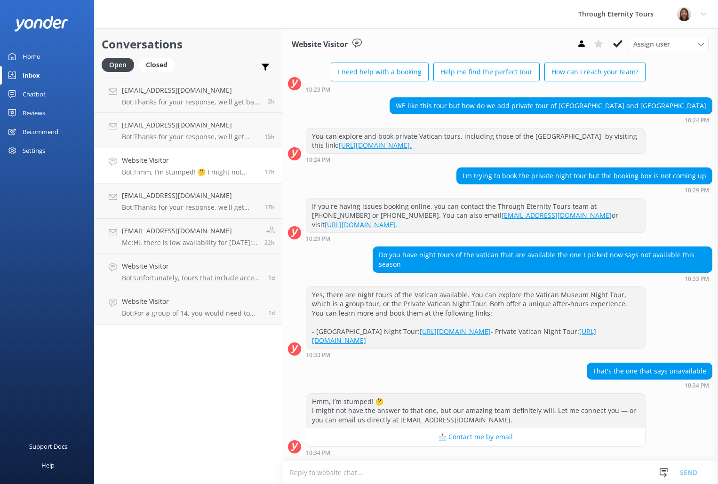
click at [485, 471] on textarea at bounding box center [500, 472] width 436 height 23
paste textarea "Hello, my name is [PERSON_NAME] from Through Eternity Tours. I’m stepping in to…"
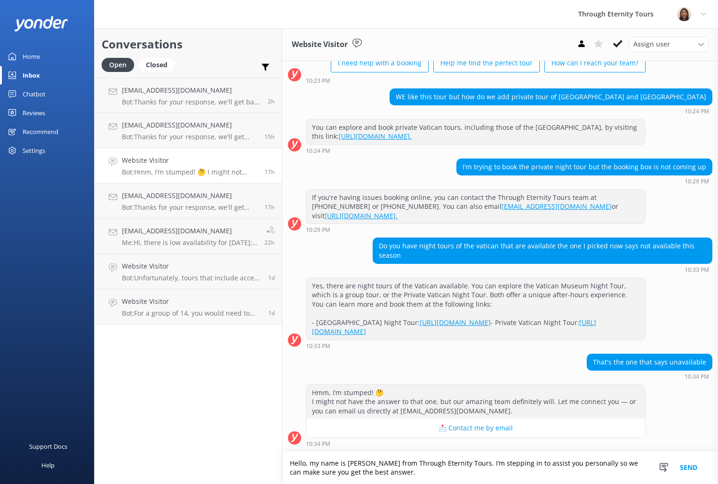
scroll to position [76, 0]
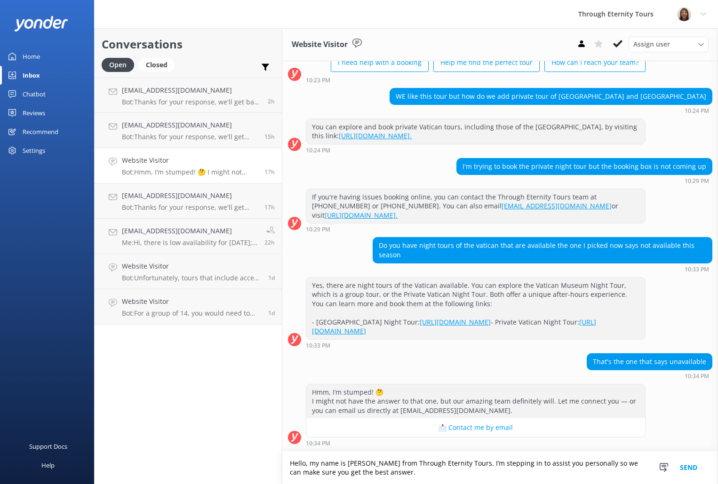
type textarea "Hello, my name is [PERSON_NAME] from Through Eternity Tours. I’m stepping in to…"
click at [690, 466] on button "Send" at bounding box center [688, 468] width 35 height 32
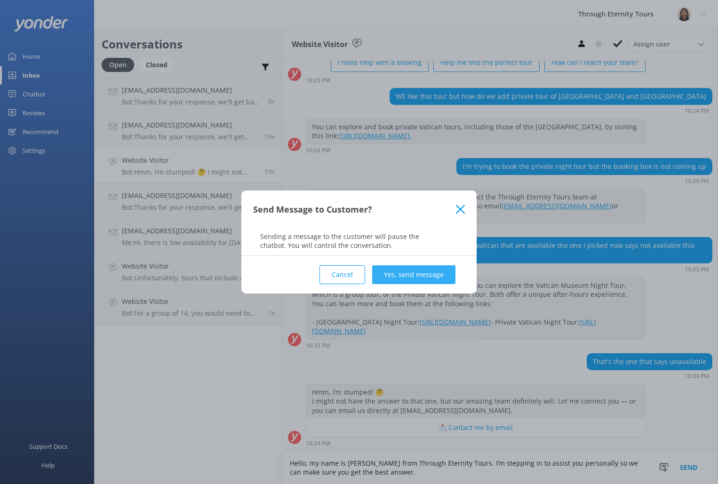
click at [444, 274] on button "Yes, send message" at bounding box center [413, 274] width 83 height 19
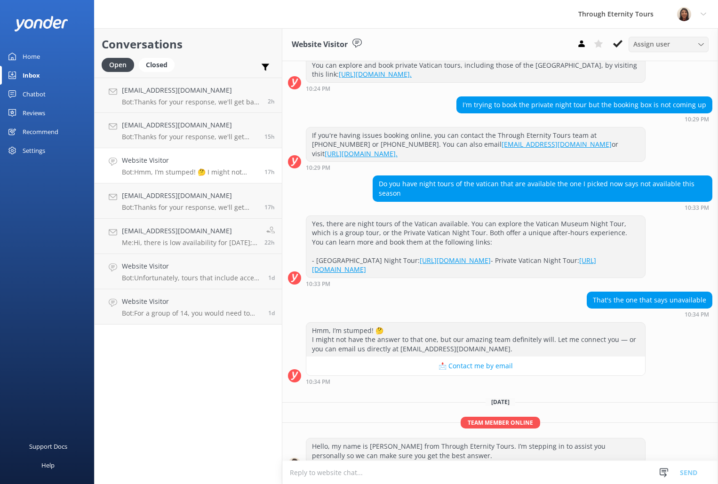
scroll to position [155, 0]
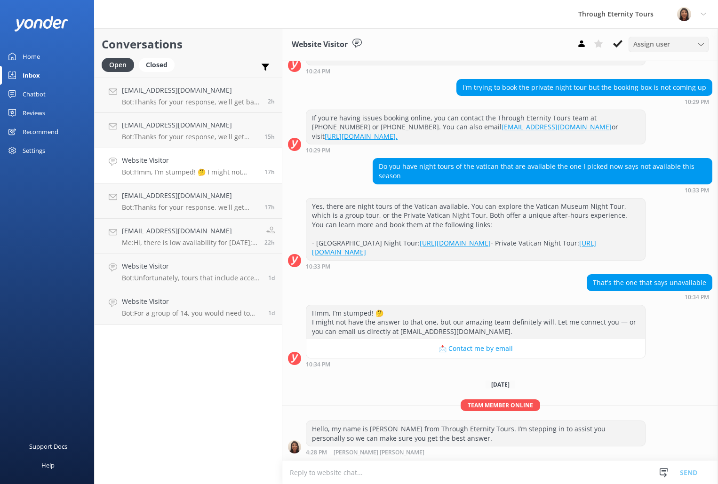
click at [665, 46] on span "Assign user" at bounding box center [652, 44] width 37 height 10
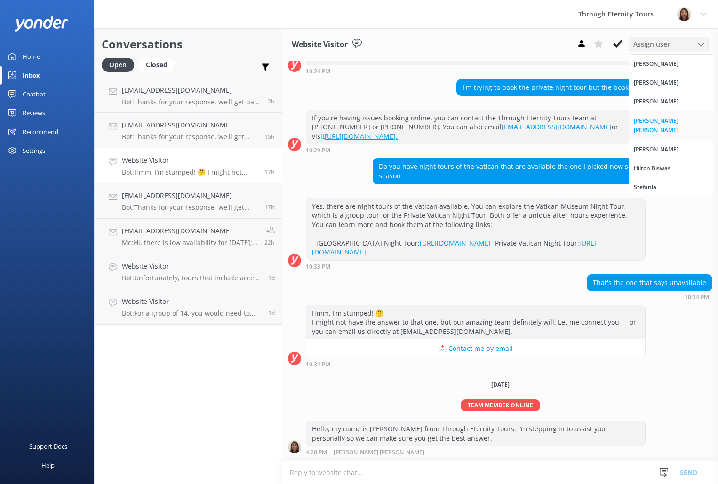
click at [664, 122] on div "[PERSON_NAME] [PERSON_NAME]" at bounding box center [671, 125] width 74 height 19
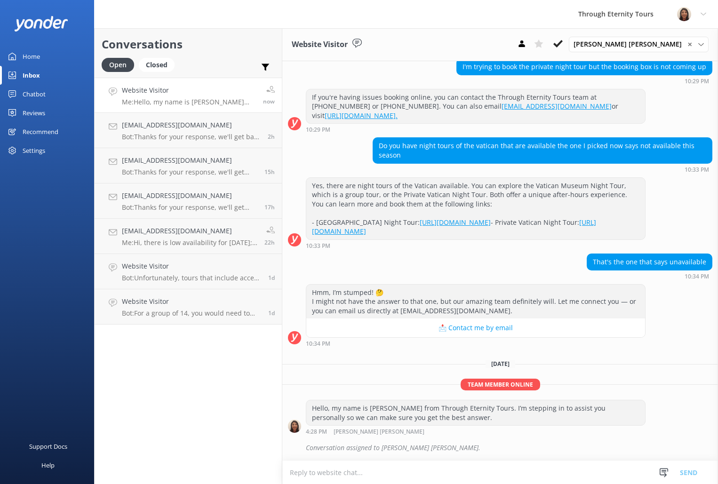
scroll to position [176, 0]
click at [444, 473] on textarea at bounding box center [500, 472] width 436 height 23
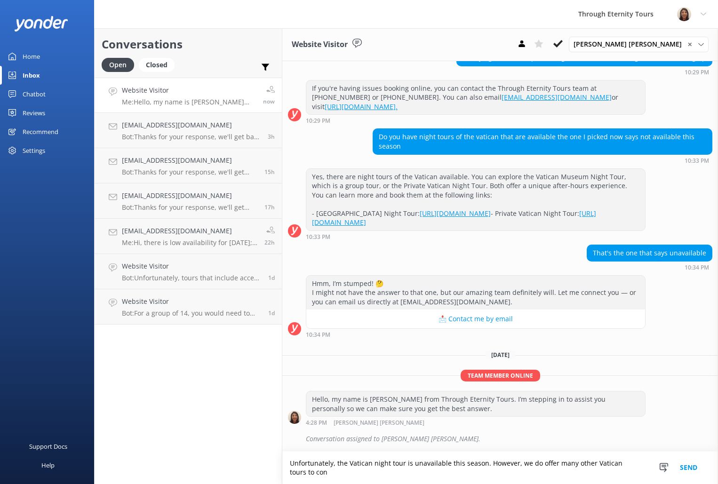
scroll to position [185, 0]
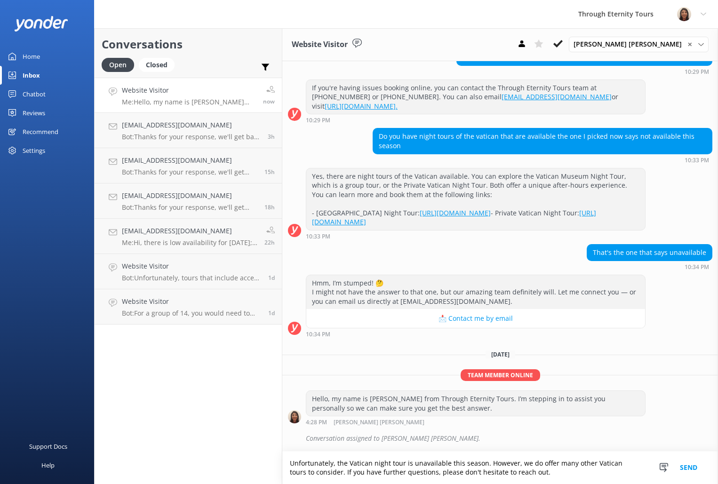
type textarea "Unfortunately, the Vatican night tour is unavailable this season. However, we d…"
click at [687, 467] on button "Send" at bounding box center [688, 468] width 35 height 32
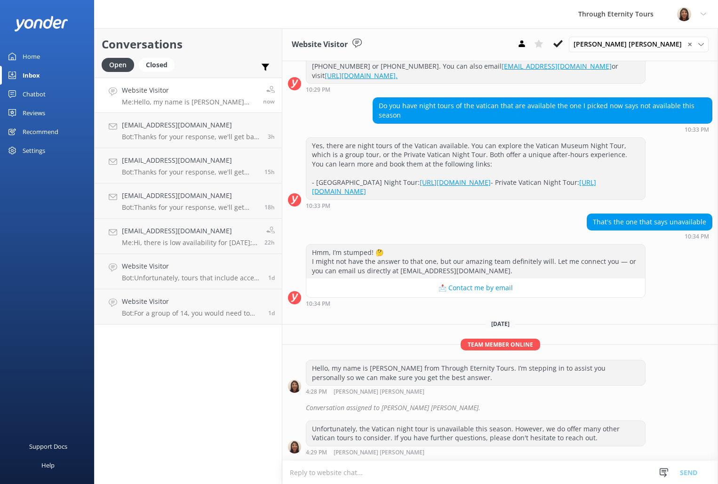
scroll to position [216, 0]
click at [567, 46] on button at bounding box center [558, 44] width 17 height 14
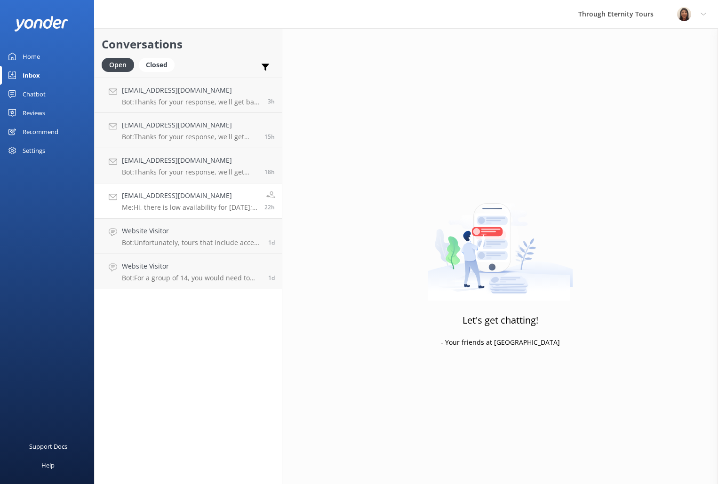
click at [212, 200] on h4 "[EMAIL_ADDRESS][DOMAIN_NAME]" at bounding box center [190, 196] width 136 height 10
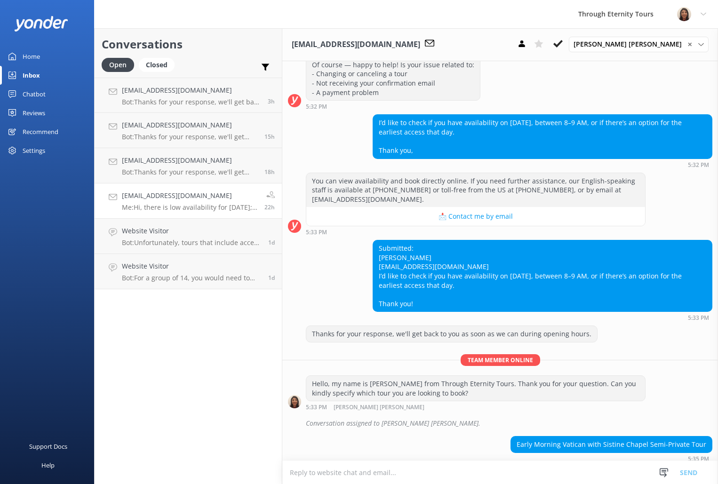
scroll to position [130, 0]
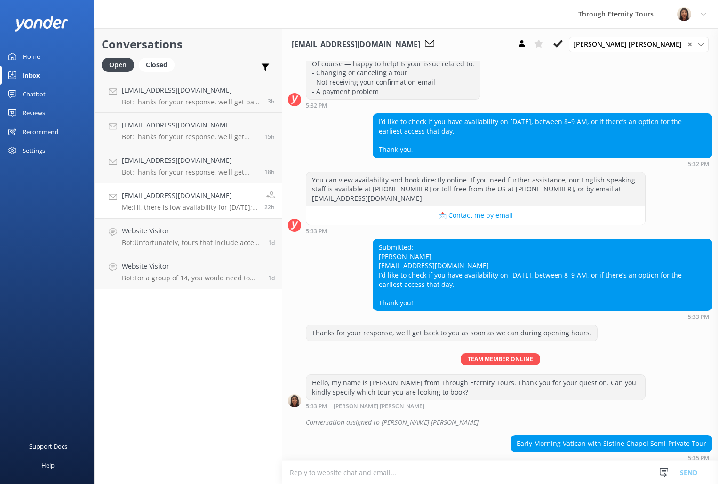
click at [417, 265] on div "Submitted: [PERSON_NAME] [EMAIL_ADDRESS][DOMAIN_NAME] I’d like to check if you …" at bounding box center [542, 275] width 339 height 71
copy div "[EMAIL_ADDRESS][DOMAIN_NAME]"
click at [462, 430] on div "Conversation assigned to [PERSON_NAME] [PERSON_NAME]." at bounding box center [500, 425] width 436 height 21
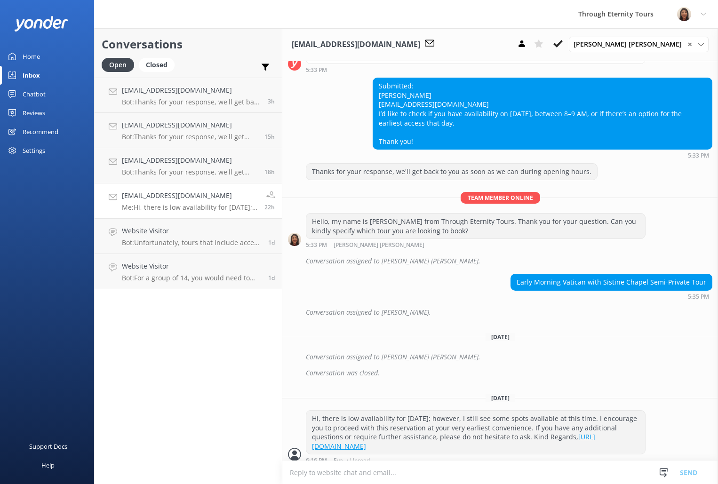
scroll to position [329, 0]
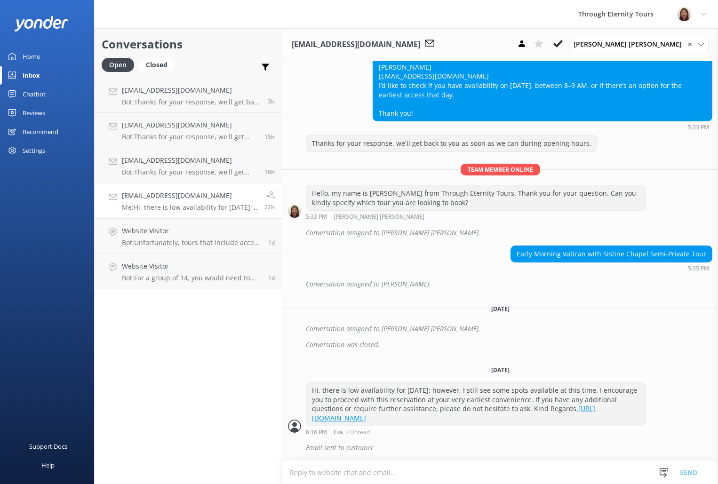
drag, startPoint x: 476, startPoint y: 381, endPoint x: 495, endPoint y: 408, distance: 32.1
click at [495, 408] on div "Hi, there is low availability for [DATE]; however, I still see some spots avail…" at bounding box center [475, 404] width 339 height 43
click at [563, 47] on icon at bounding box center [558, 43] width 9 height 9
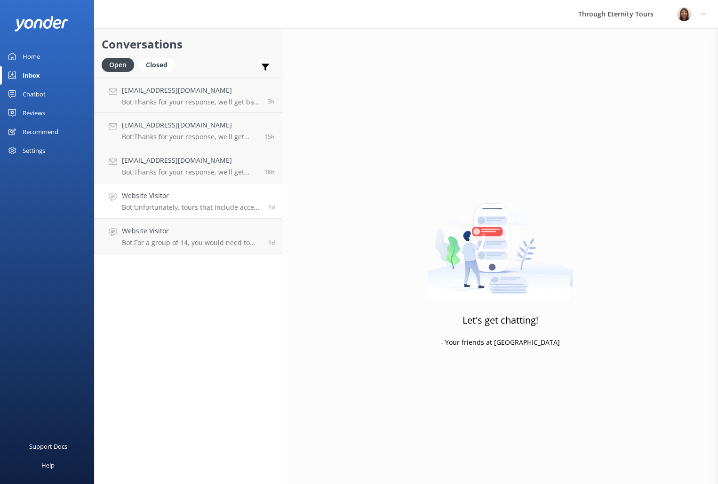
click at [147, 200] on h4 "Website Visitor" at bounding box center [191, 196] width 139 height 10
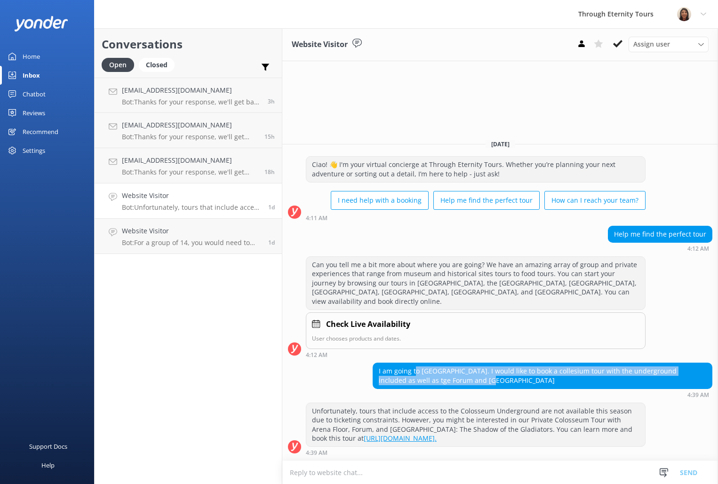
drag, startPoint x: 416, startPoint y: 363, endPoint x: 494, endPoint y: 371, distance: 78.1
click at [494, 371] on div "I am going to [GEOGRAPHIC_DATA]. I would like to book a collesium tour with the…" at bounding box center [542, 375] width 339 height 25
click at [488, 363] on div "I am going to [GEOGRAPHIC_DATA]. I would like to book a collesium tour with the…" at bounding box center [542, 375] width 339 height 25
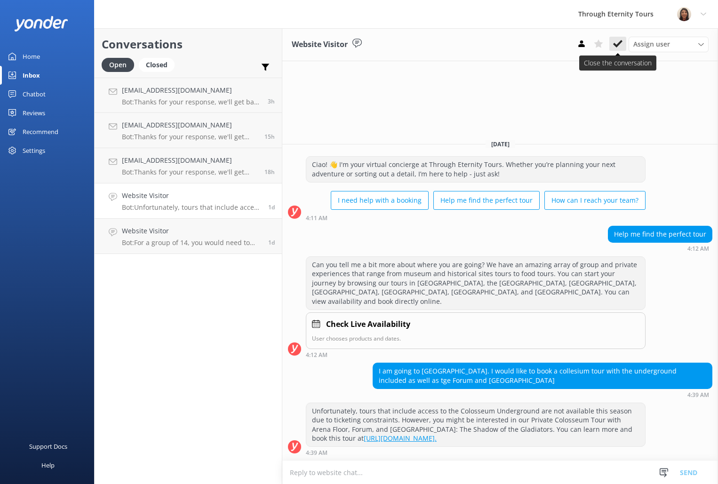
click at [619, 42] on use at bounding box center [617, 44] width 9 height 8
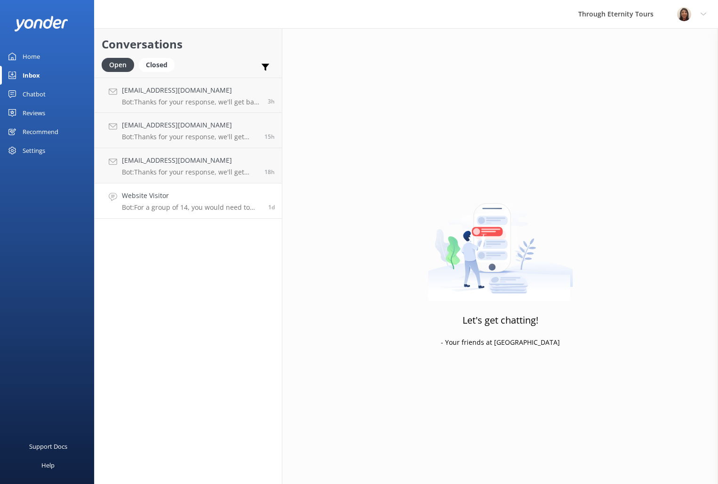
click at [164, 210] on p "Bot: For a group of 14, you would need to consider private tours, as our group …" at bounding box center [191, 207] width 139 height 8
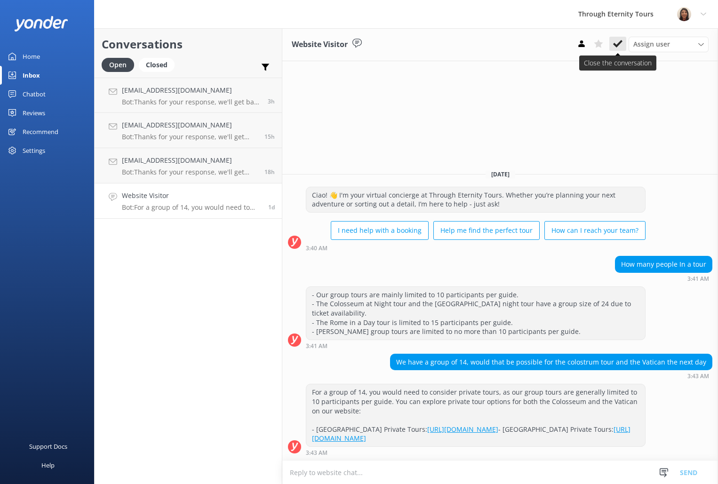
click at [615, 46] on use at bounding box center [617, 44] width 9 height 8
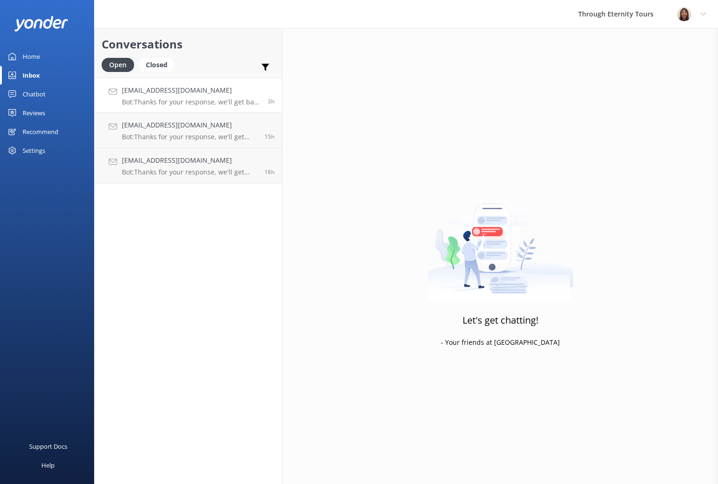
click at [224, 91] on h4 "[EMAIL_ADDRESS][DOMAIN_NAME]" at bounding box center [191, 90] width 139 height 10
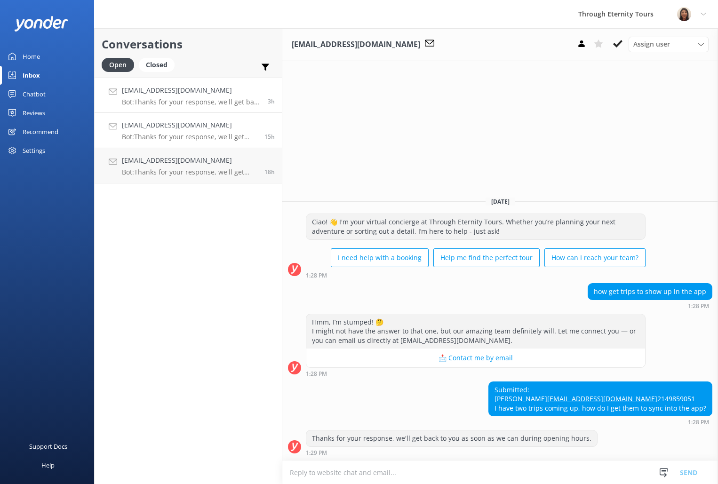
click at [206, 138] on p "Bot: Thanks for your response, we'll get back to you as soon as we can during o…" at bounding box center [190, 137] width 136 height 8
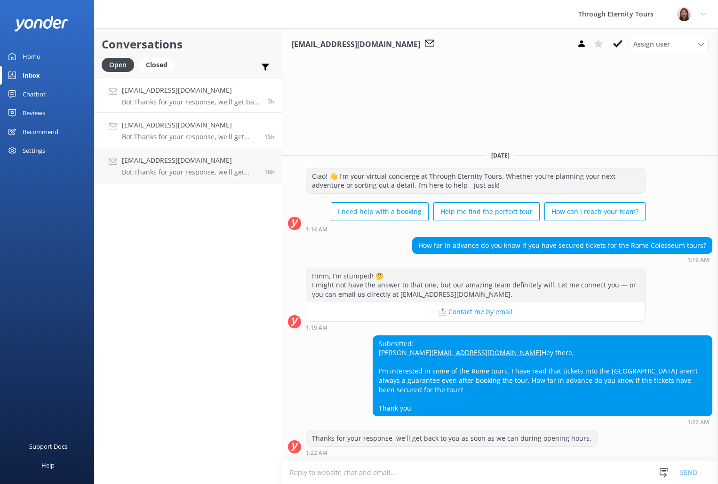
click at [209, 94] on h4 "[EMAIL_ADDRESS][DOMAIN_NAME]" at bounding box center [191, 90] width 139 height 10
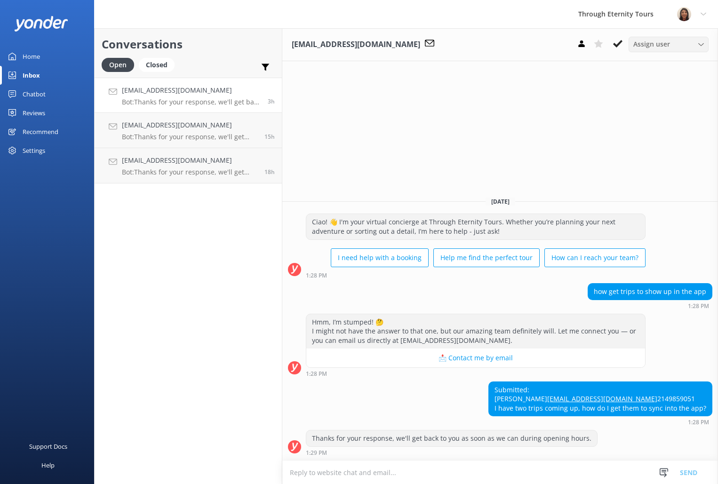
drag, startPoint x: 679, startPoint y: 42, endPoint x: 673, endPoint y: 98, distance: 56.8
click at [679, 42] on div "Assign user" at bounding box center [668, 44] width 75 height 10
click at [670, 80] on link "[PERSON_NAME]" at bounding box center [671, 82] width 84 height 19
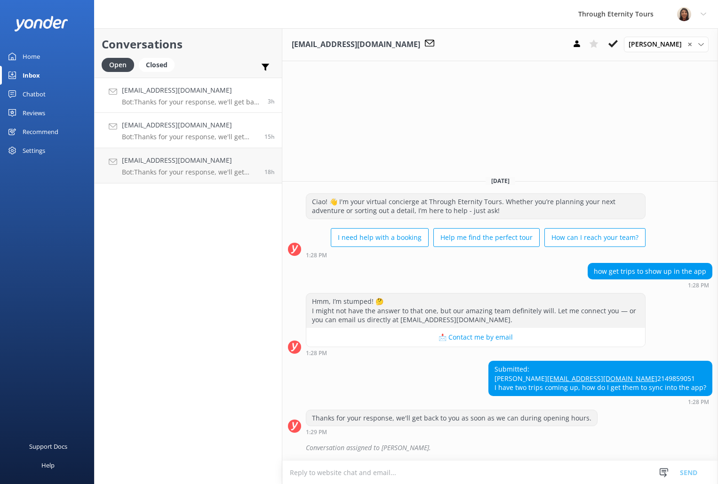
click at [194, 139] on p "Bot: Thanks for your response, we'll get back to you as soon as we can during o…" at bounding box center [190, 137] width 136 height 8
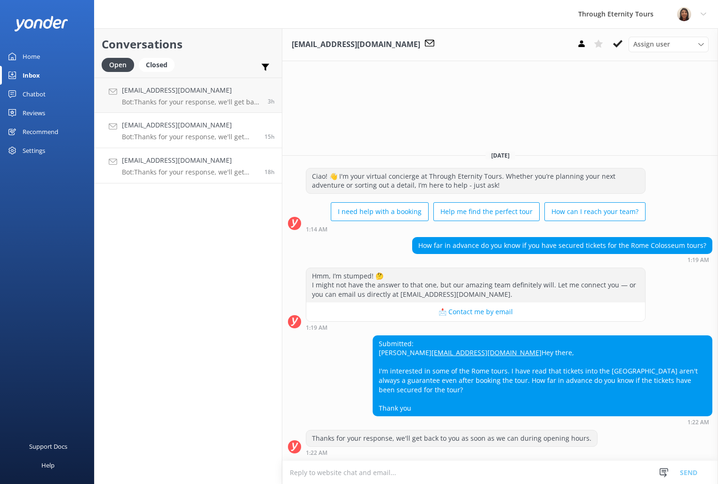
click at [179, 171] on p "Bot: Thanks for your response, we'll get back to you as soon as we can during o…" at bounding box center [190, 172] width 136 height 8
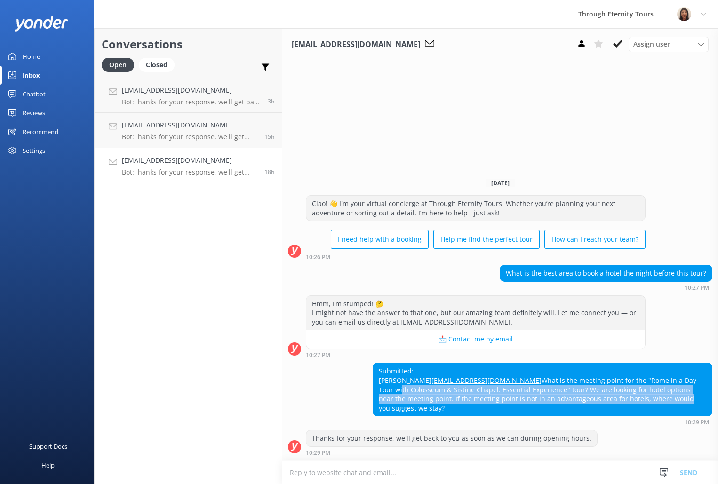
drag, startPoint x: 552, startPoint y: 394, endPoint x: 508, endPoint y: 411, distance: 46.5
click at [508, 411] on div "Submitted: [PERSON_NAME] [EMAIL_ADDRESS][DOMAIN_NAME] What is the meeting point…" at bounding box center [542, 389] width 339 height 53
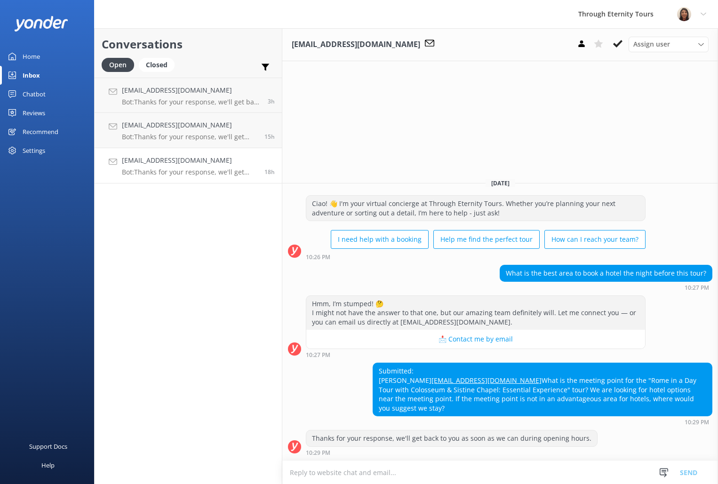
click at [505, 381] on div "Submitted: [PERSON_NAME] [EMAIL_ADDRESS][DOMAIN_NAME] What is the meeting point…" at bounding box center [542, 389] width 339 height 53
drag, startPoint x: 471, startPoint y: 381, endPoint x: 366, endPoint y: 382, distance: 105.0
click at [366, 382] on div "Submitted: [PERSON_NAME] [EMAIL_ADDRESS][DOMAIN_NAME] What is the meeting point…" at bounding box center [500, 394] width 436 height 63
copy link "[EMAIL_ADDRESS][DOMAIN_NAME]"
click at [136, 259] on div "Conversations Open Closed Important Assigned to me Unassigned [EMAIL_ADDRESS][D…" at bounding box center [188, 256] width 188 height 456
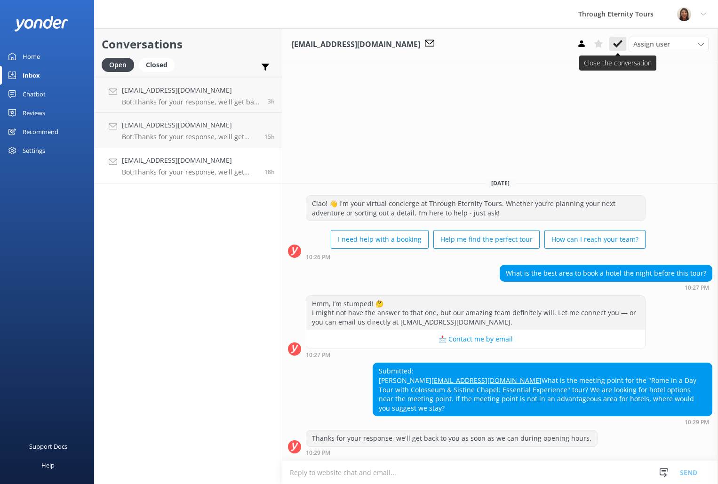
click at [614, 45] on icon at bounding box center [617, 43] width 9 height 9
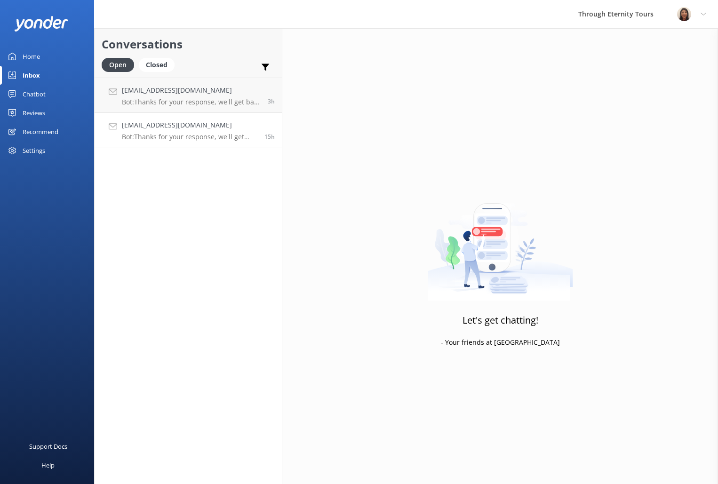
click at [239, 138] on p "Bot: Thanks for your response, we'll get back to you as soon as we can during o…" at bounding box center [190, 137] width 136 height 8
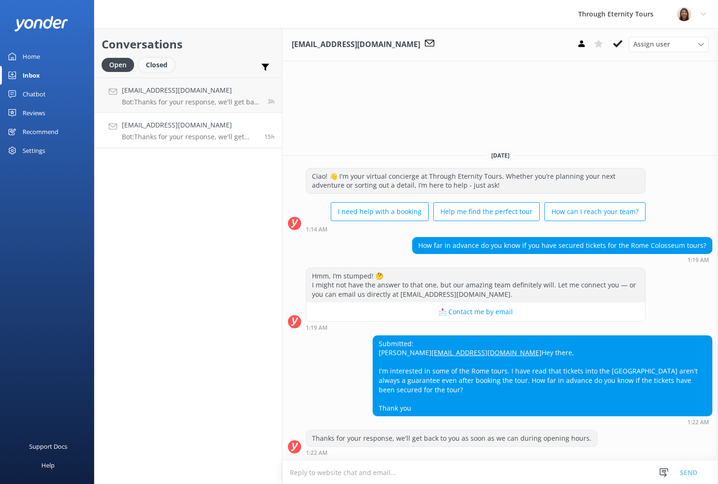
click at [143, 63] on div "Closed" at bounding box center [157, 65] width 36 height 14
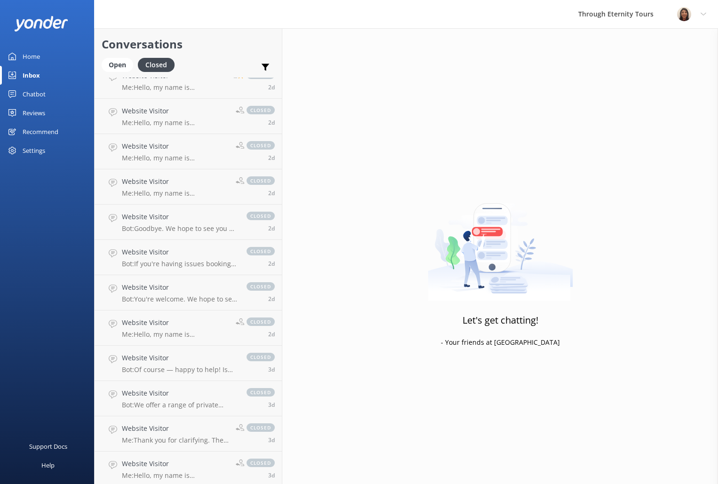
scroll to position [1043, 0]
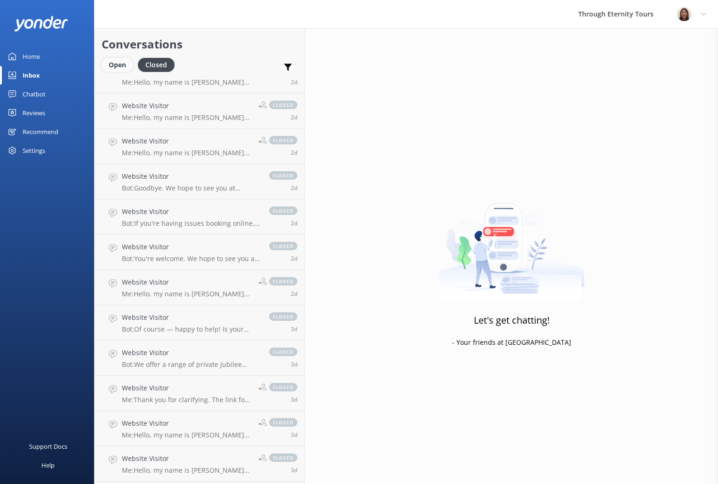
click at [113, 61] on div "Open" at bounding box center [118, 65] width 32 height 14
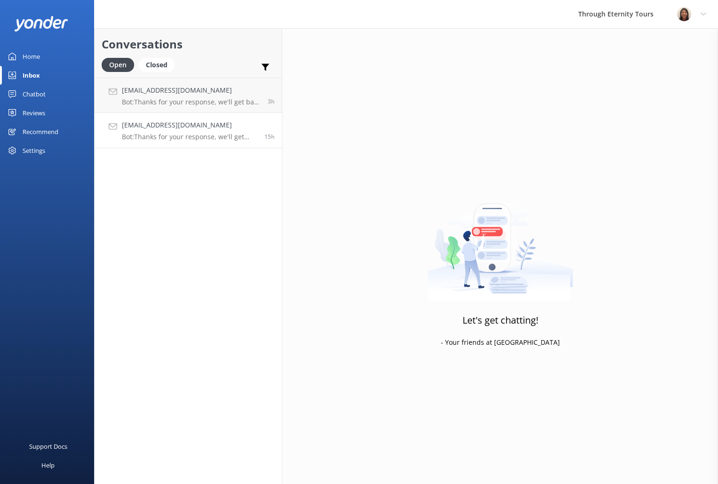
click at [215, 136] on p "Bot: Thanks for your response, we'll get back to you as soon as we can during o…" at bounding box center [190, 137] width 136 height 8
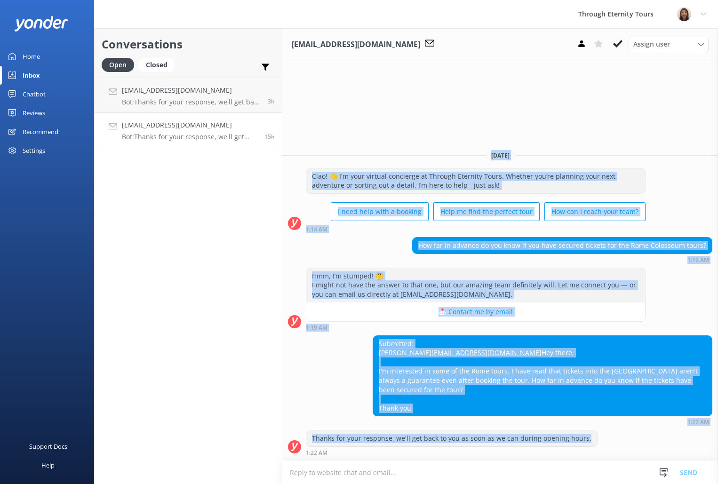
drag, startPoint x: 602, startPoint y: 440, endPoint x: 490, endPoint y: 97, distance: 360.5
click at [490, 97] on div "[EMAIL_ADDRESS][DOMAIN_NAME] Assign user [PERSON_NAME] [PERSON_NAME] [PERSON_NA…" at bounding box center [500, 256] width 436 height 456
copy div "[DATE] Ciao! 👋 I'm your virtual concierge at Through Eternity Tours. Whether yo…"
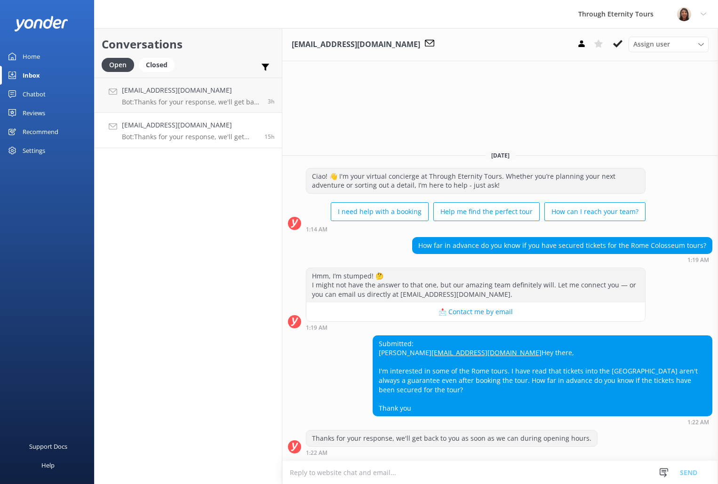
click at [219, 178] on div "Conversations Open Closed Important Assigned to me Unassigned [EMAIL_ADDRESS][D…" at bounding box center [188, 256] width 188 height 456
